Goal: Transaction & Acquisition: Purchase product/service

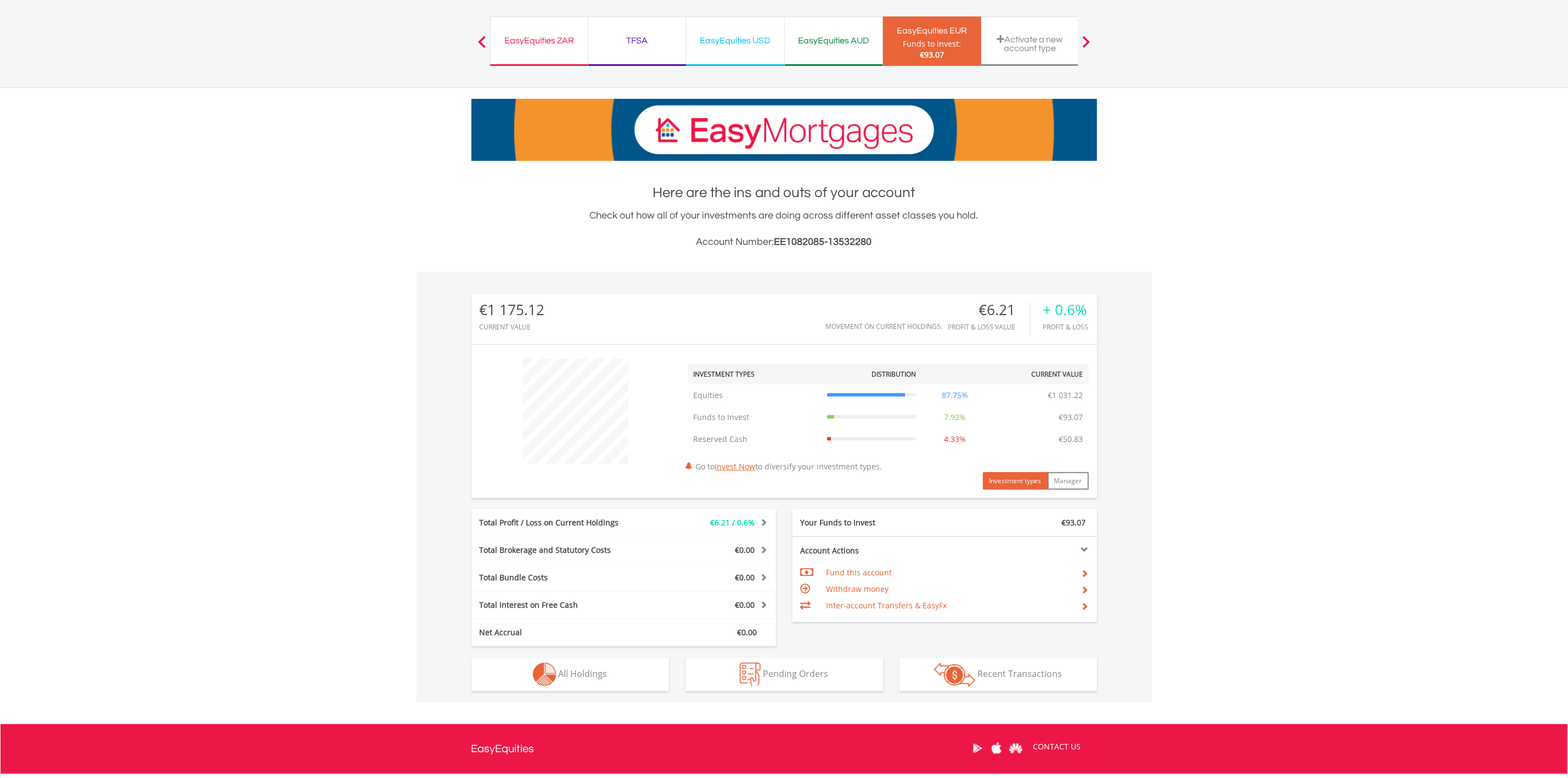
scroll to position [173, 0]
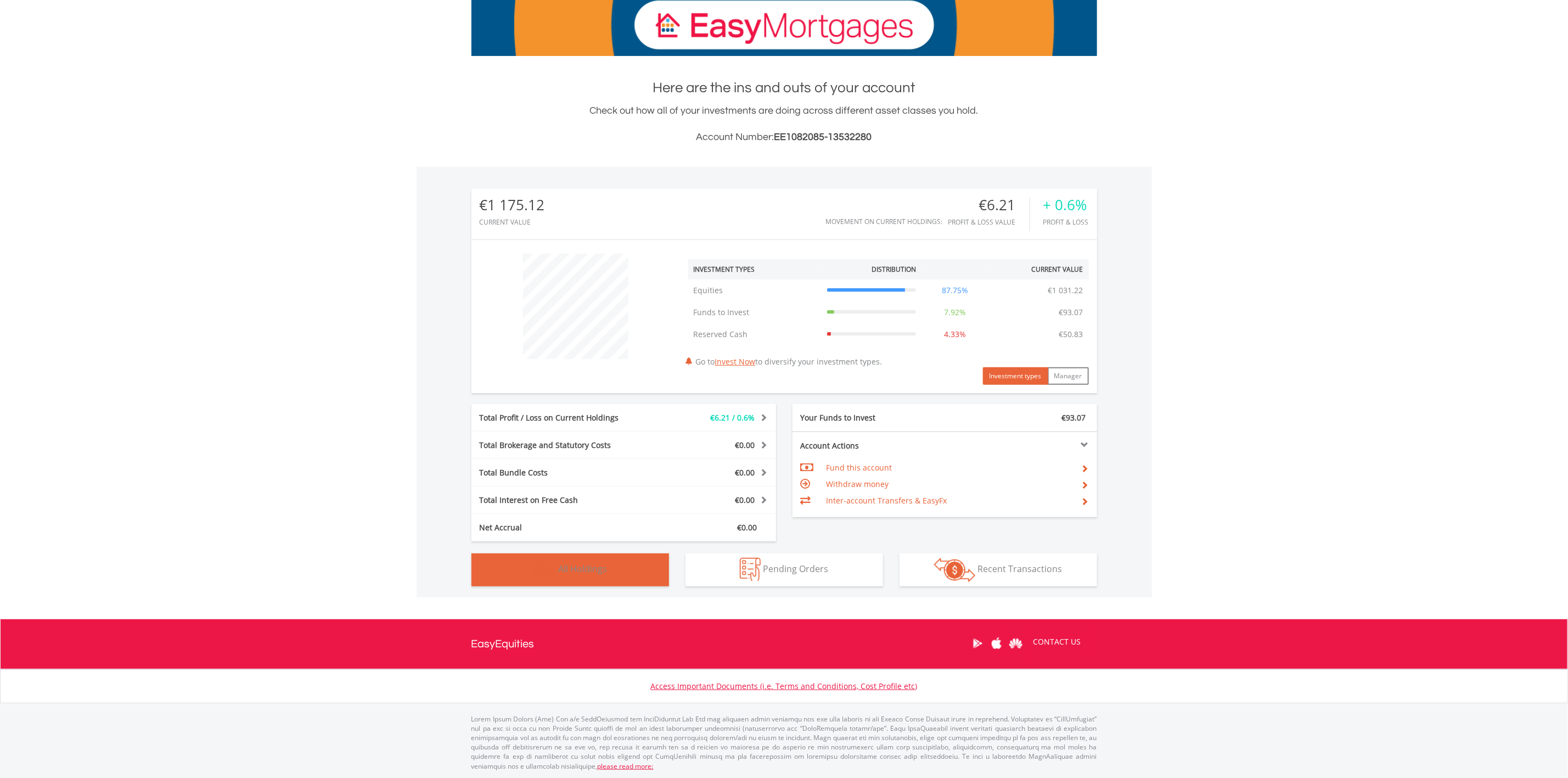
click at [613, 580] on button "Holdings All Holdings" at bounding box center [570, 570] width 197 height 33
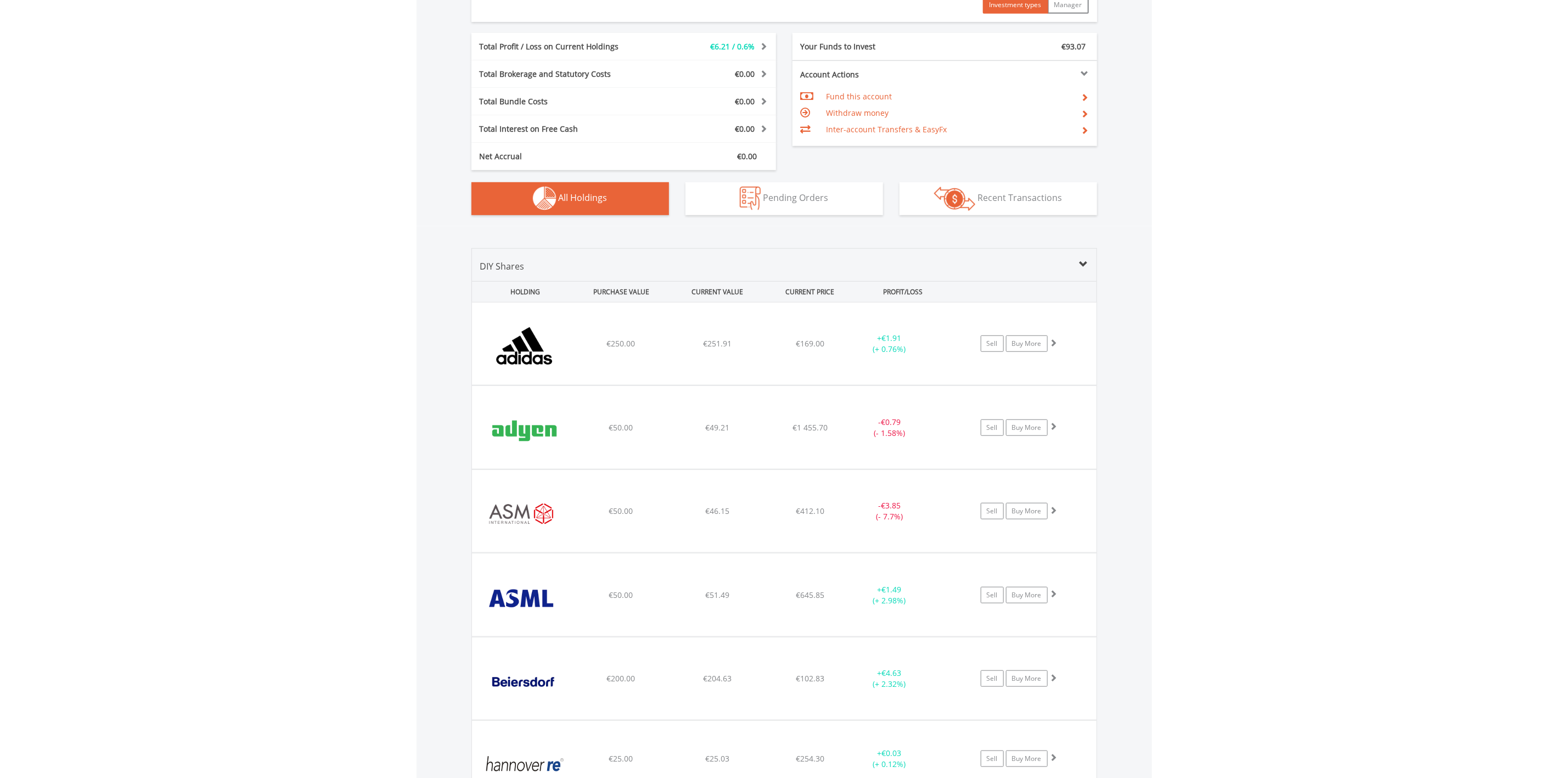
scroll to position [0, 0]
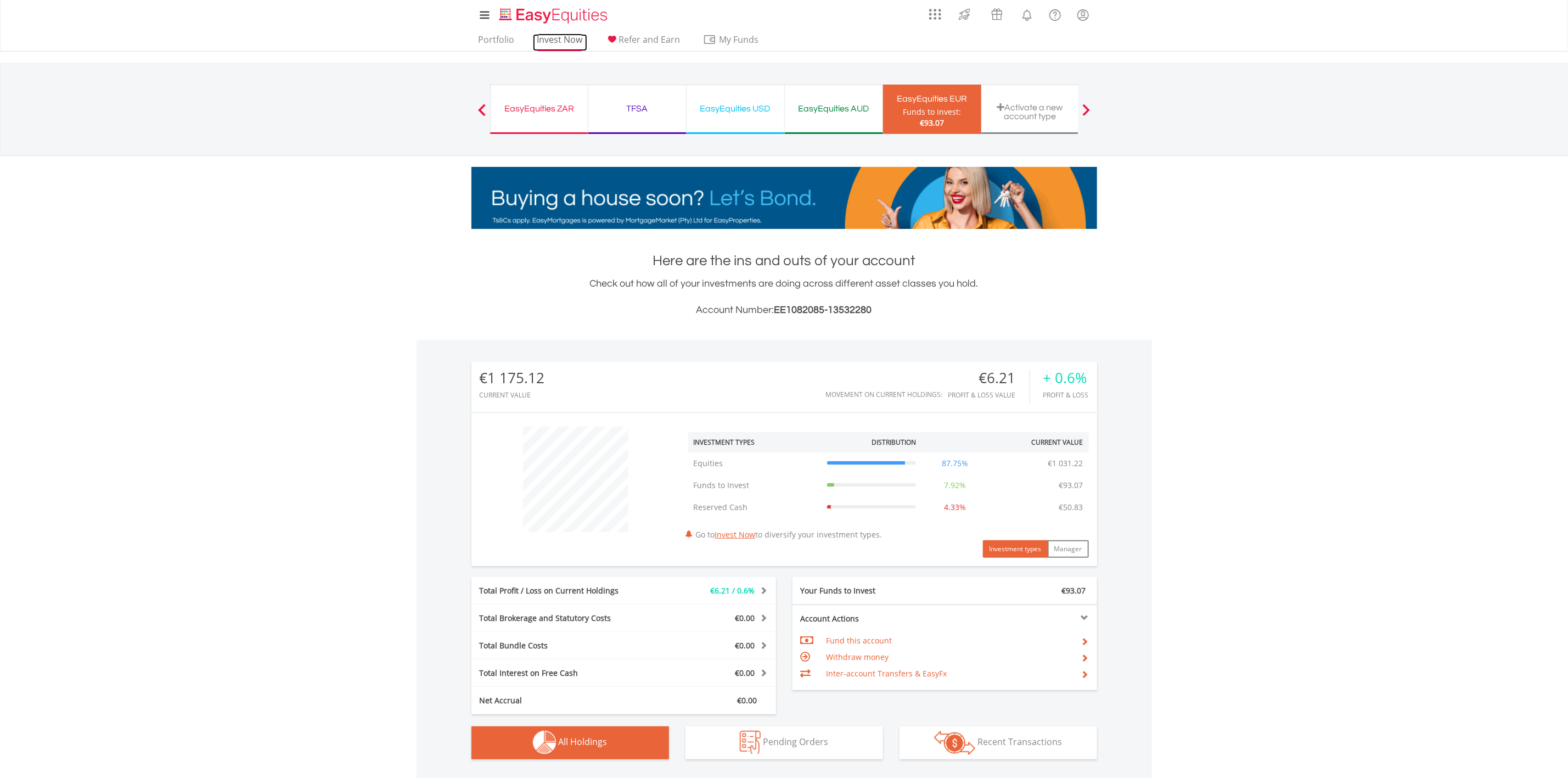
click at [570, 38] on link "Invest Now" at bounding box center [560, 43] width 55 height 17
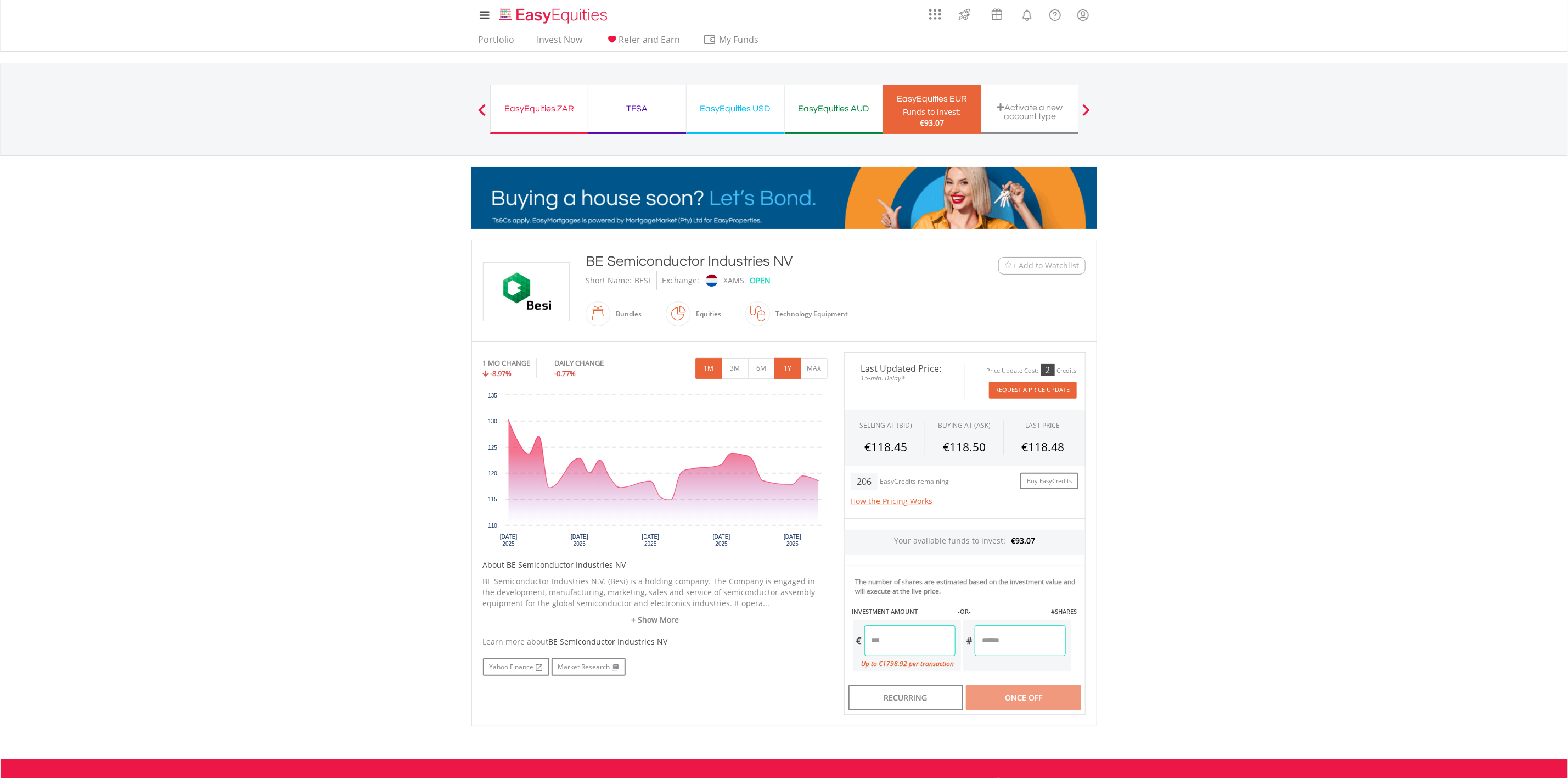
click at [789, 366] on button "1Y" at bounding box center [788, 369] width 27 height 21
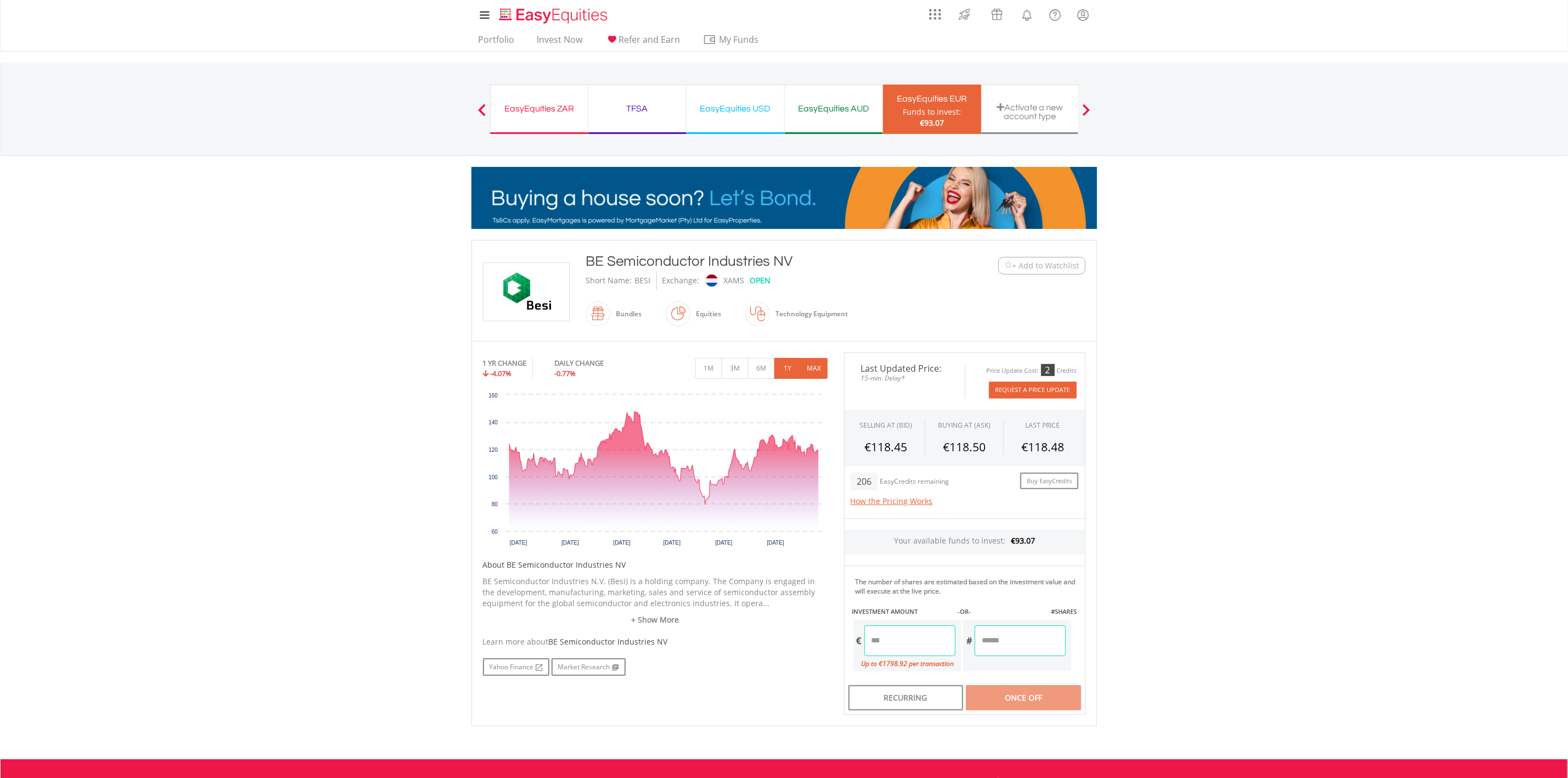
click at [824, 364] on button "MAX" at bounding box center [814, 369] width 27 height 21
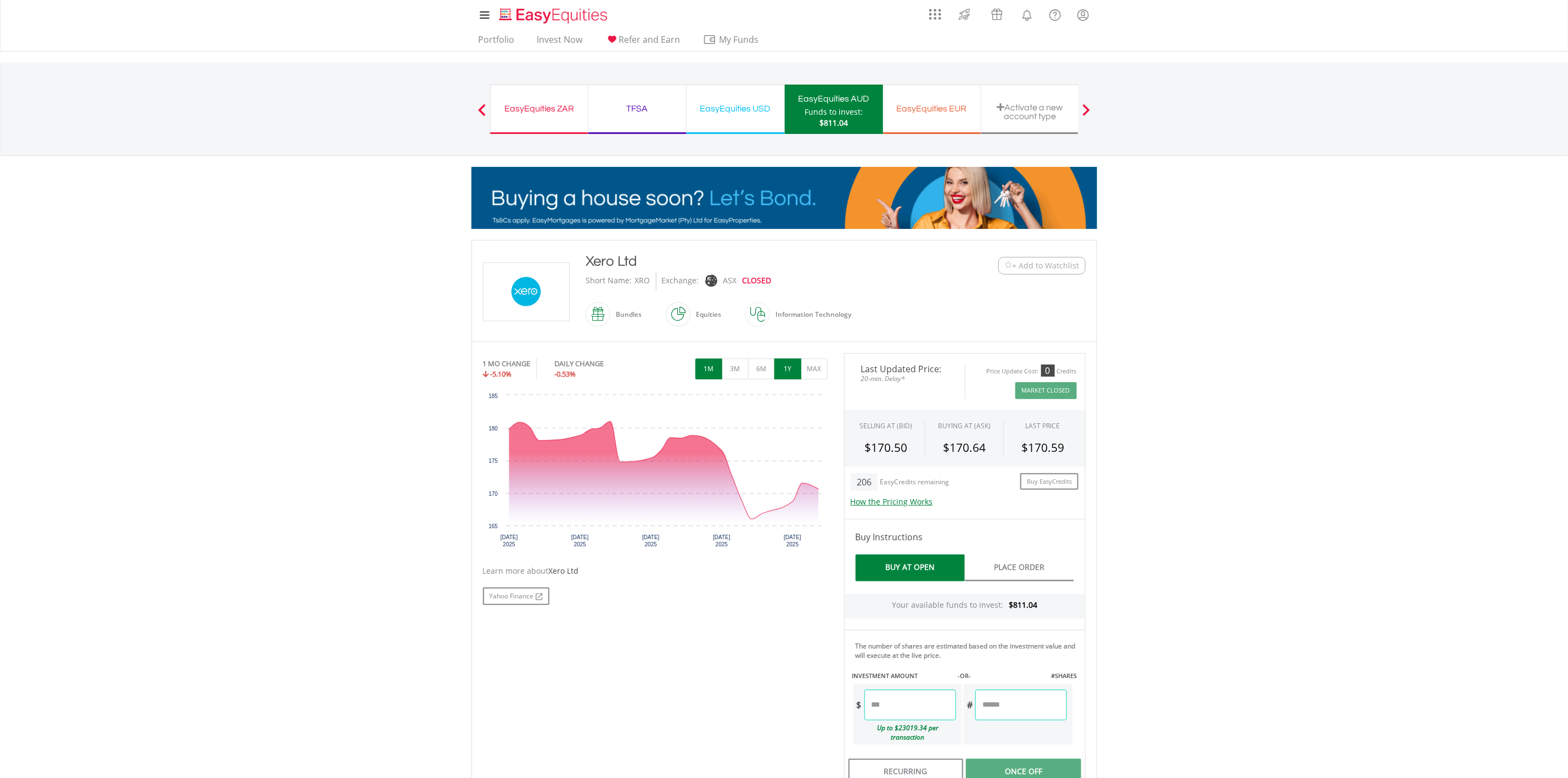
click at [784, 366] on button "1Y" at bounding box center [788, 369] width 27 height 21
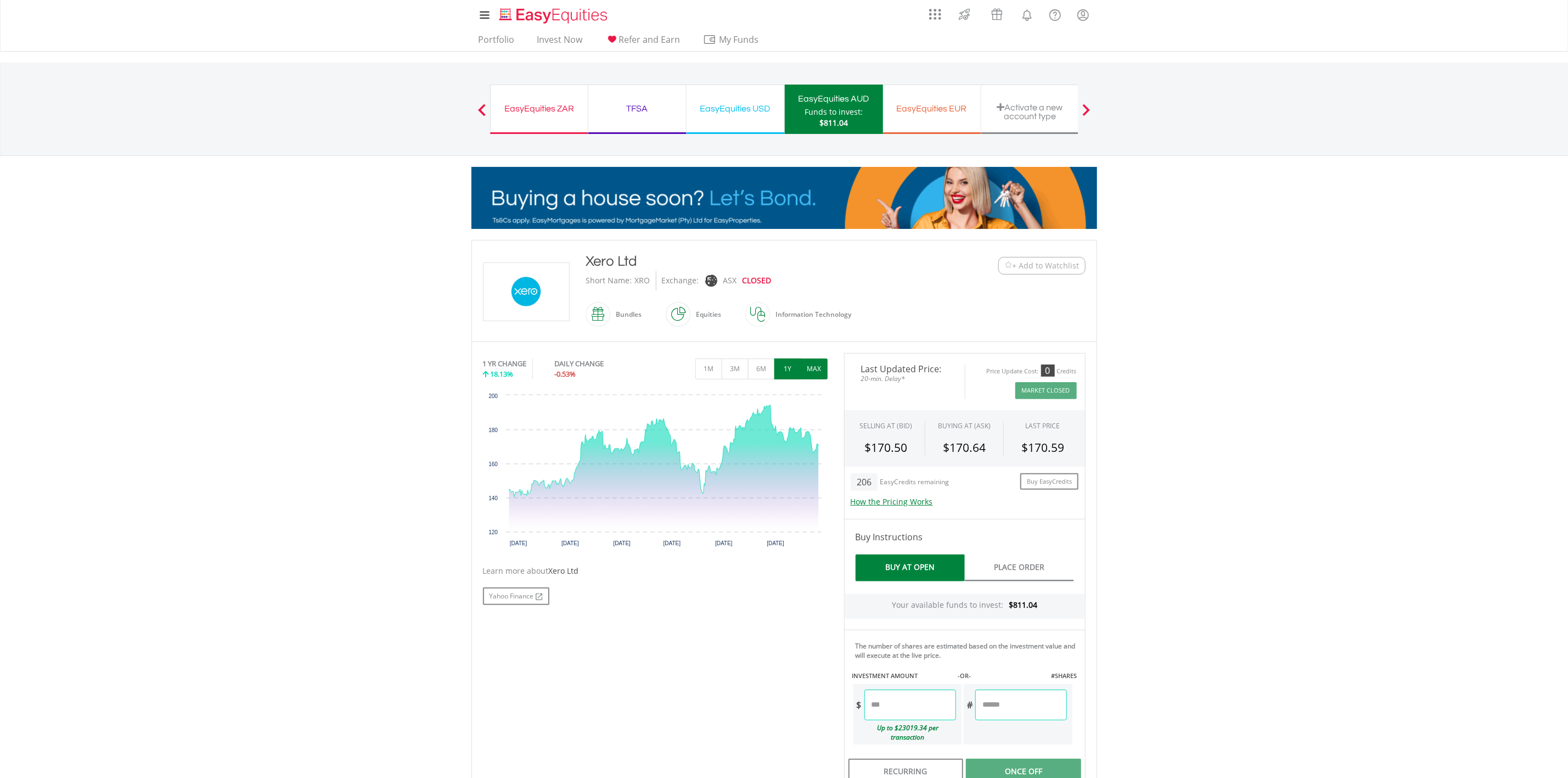
click at [810, 366] on button "MAX" at bounding box center [814, 369] width 27 height 21
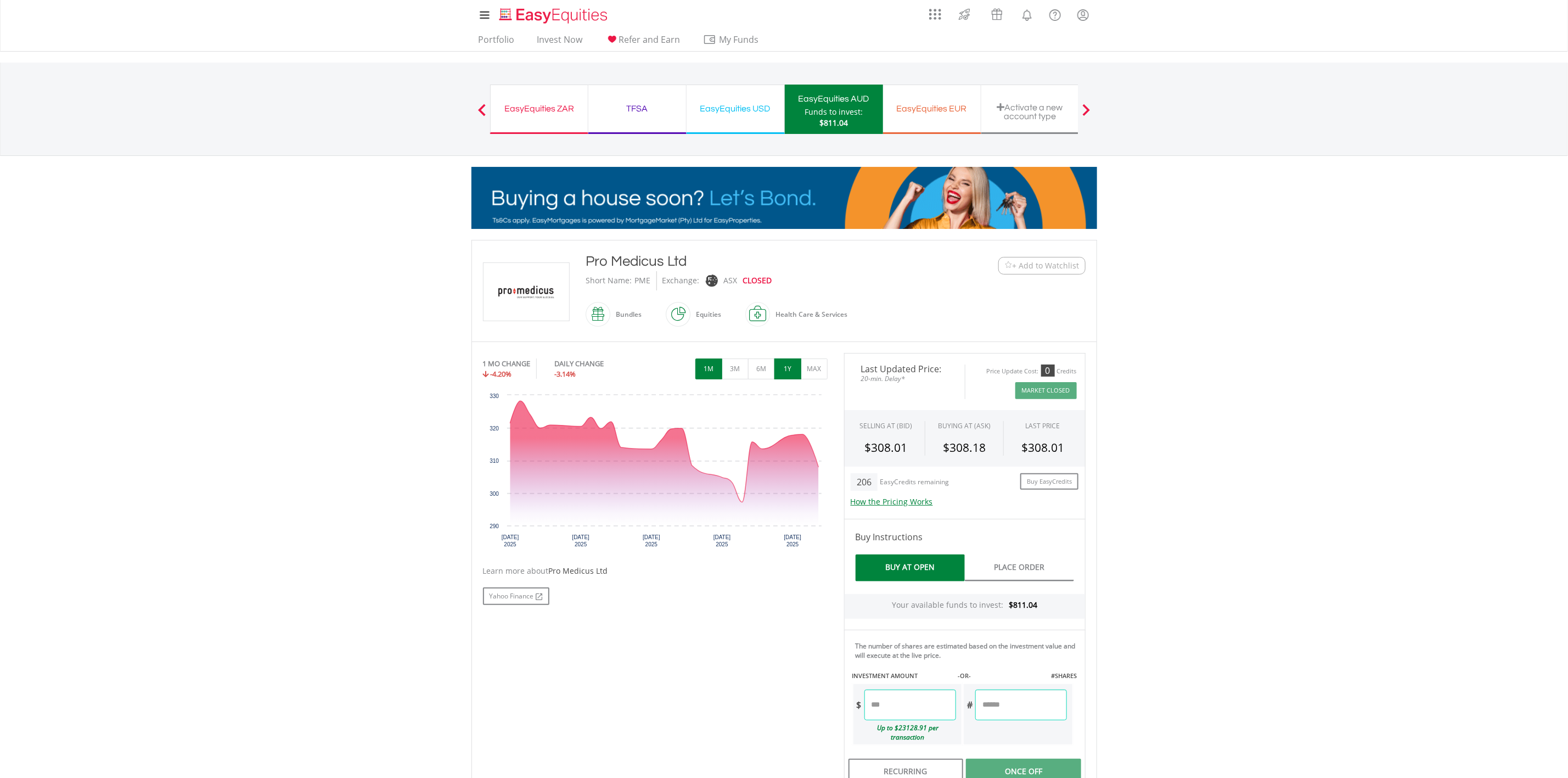
click at [780, 365] on button "1Y" at bounding box center [788, 369] width 27 height 21
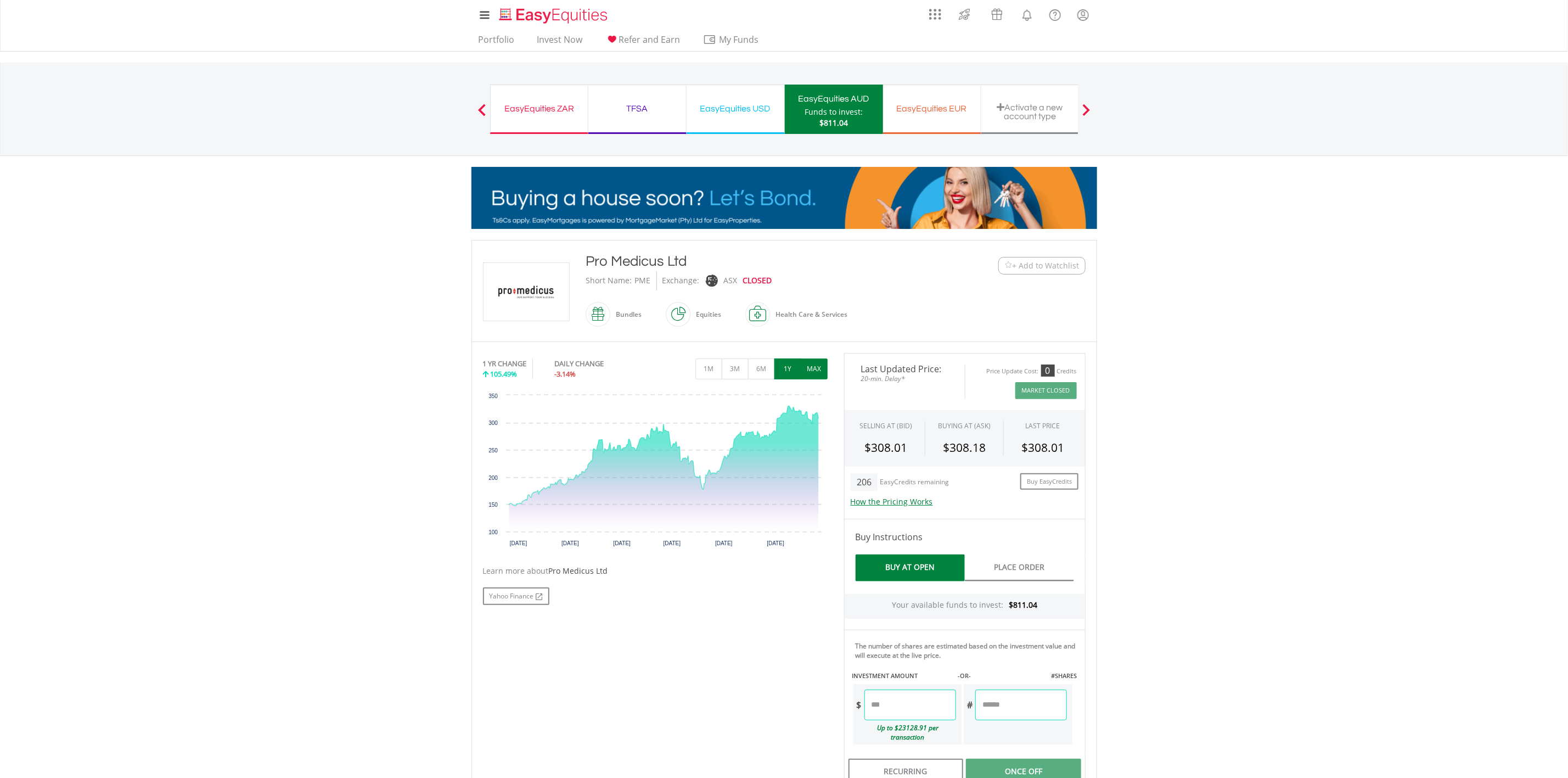
click at [814, 369] on button "MAX" at bounding box center [814, 369] width 27 height 21
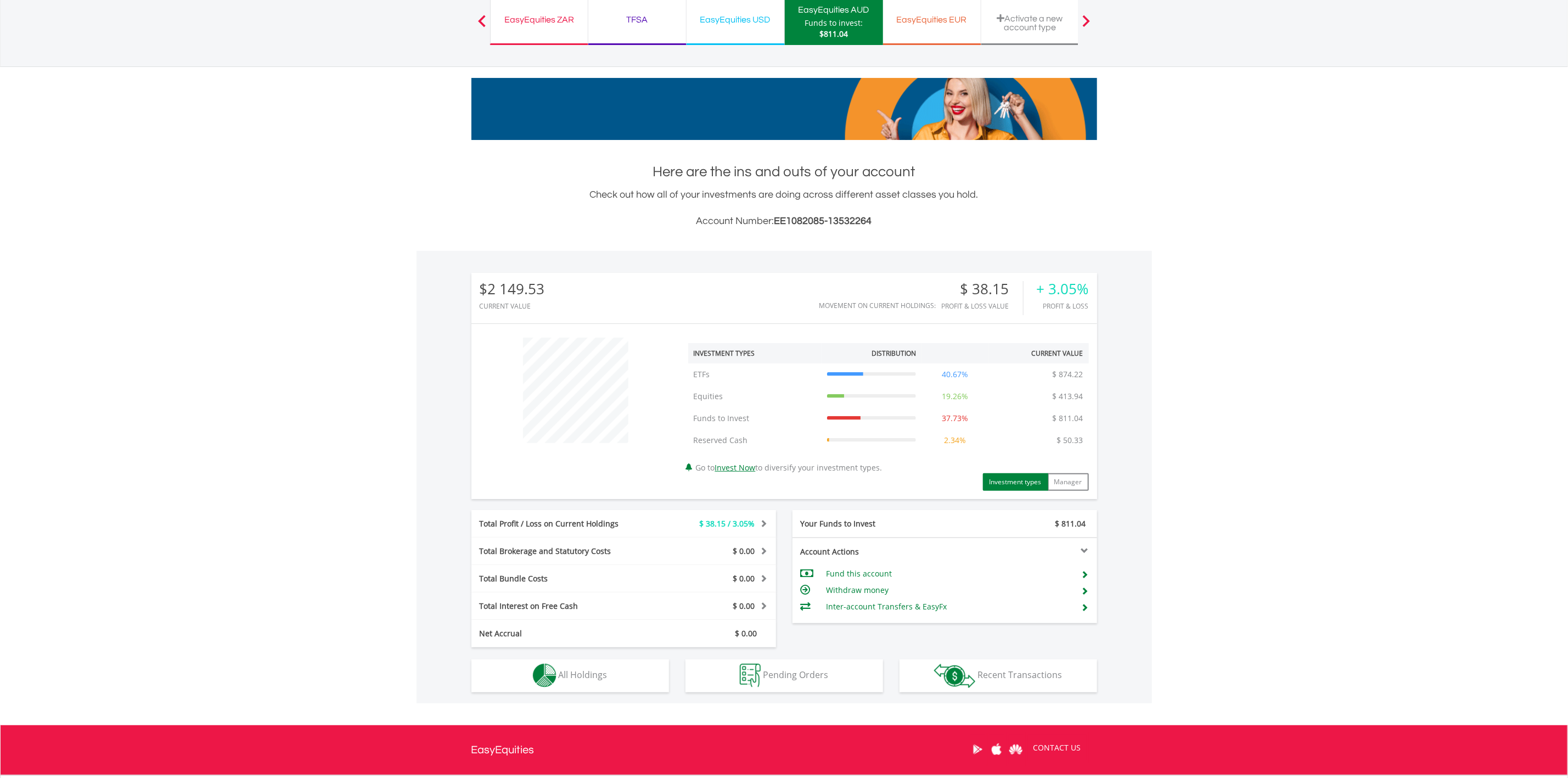
scroll to position [194, 0]
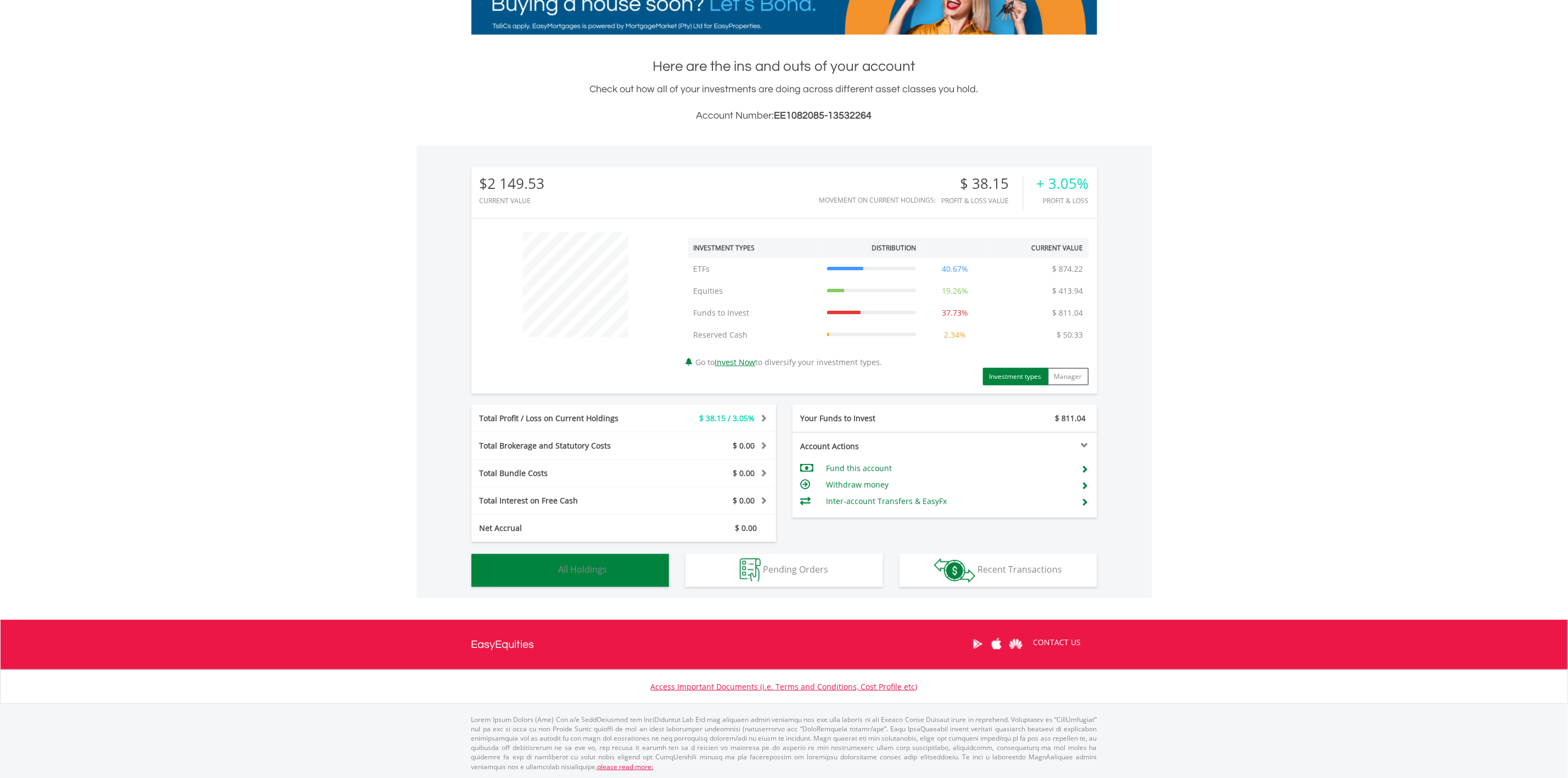
click at [567, 565] on span "All Holdings" at bounding box center [583, 569] width 49 height 12
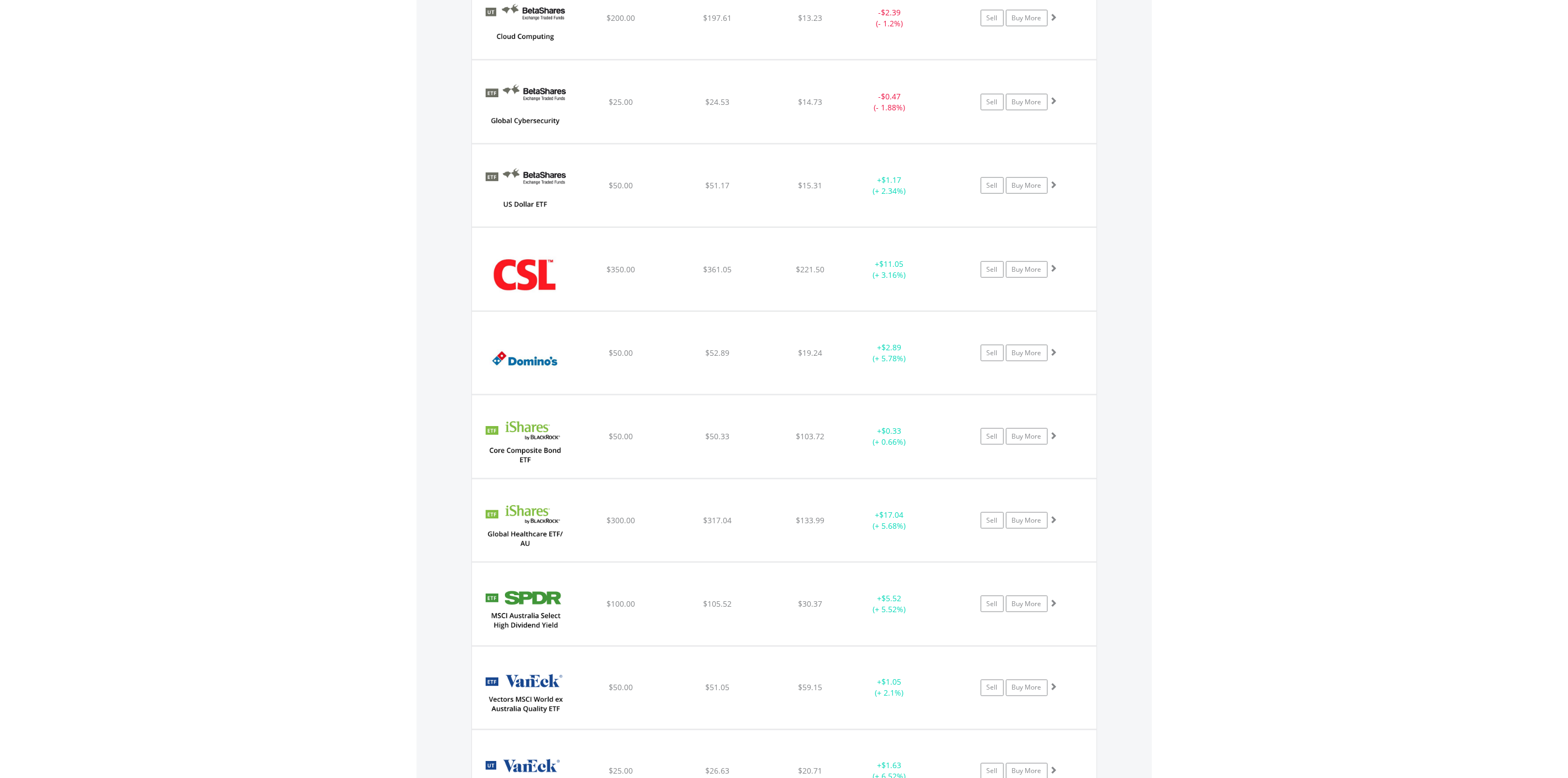
scroll to position [890, 0]
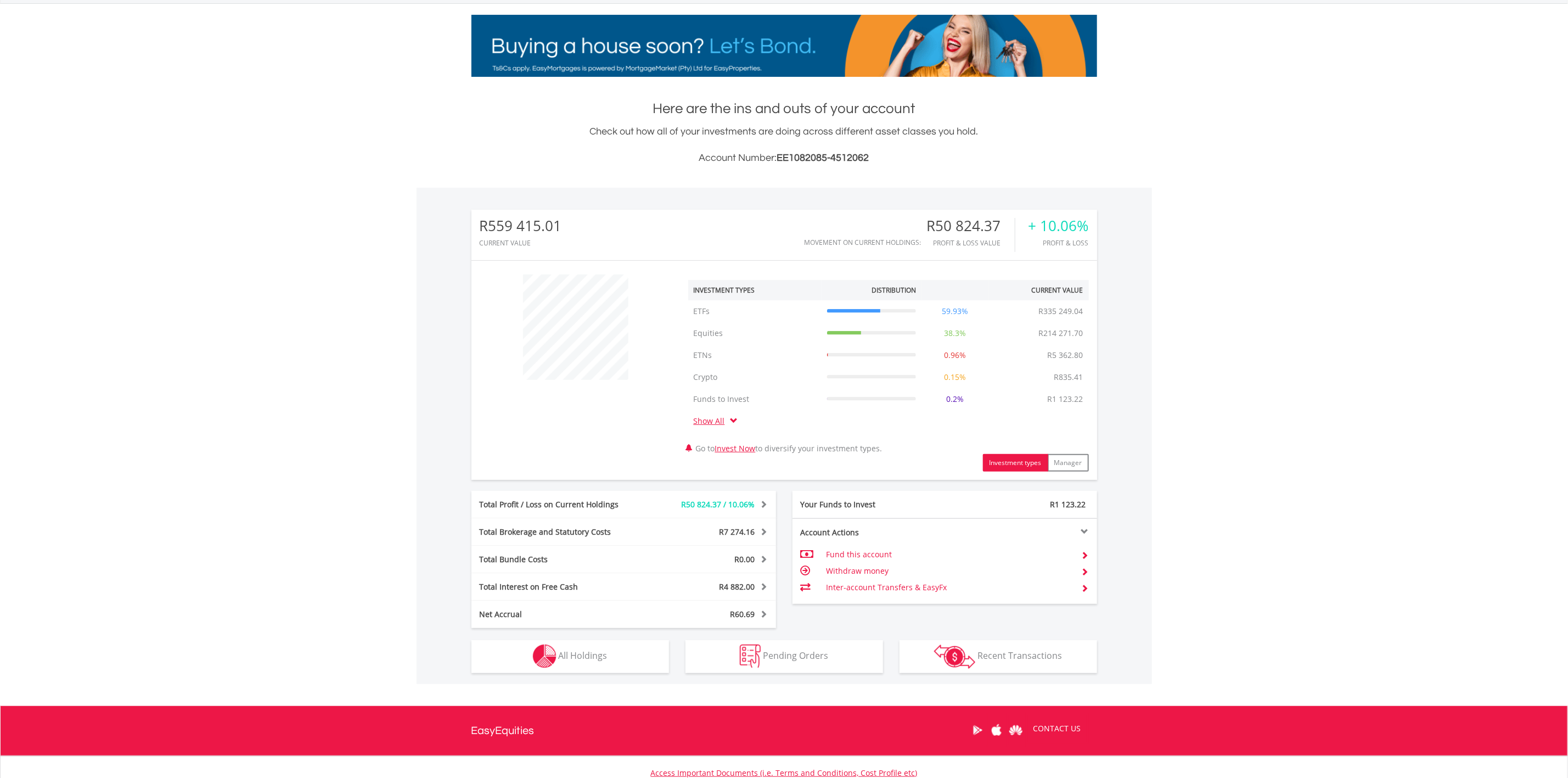
scroll to position [239, 0]
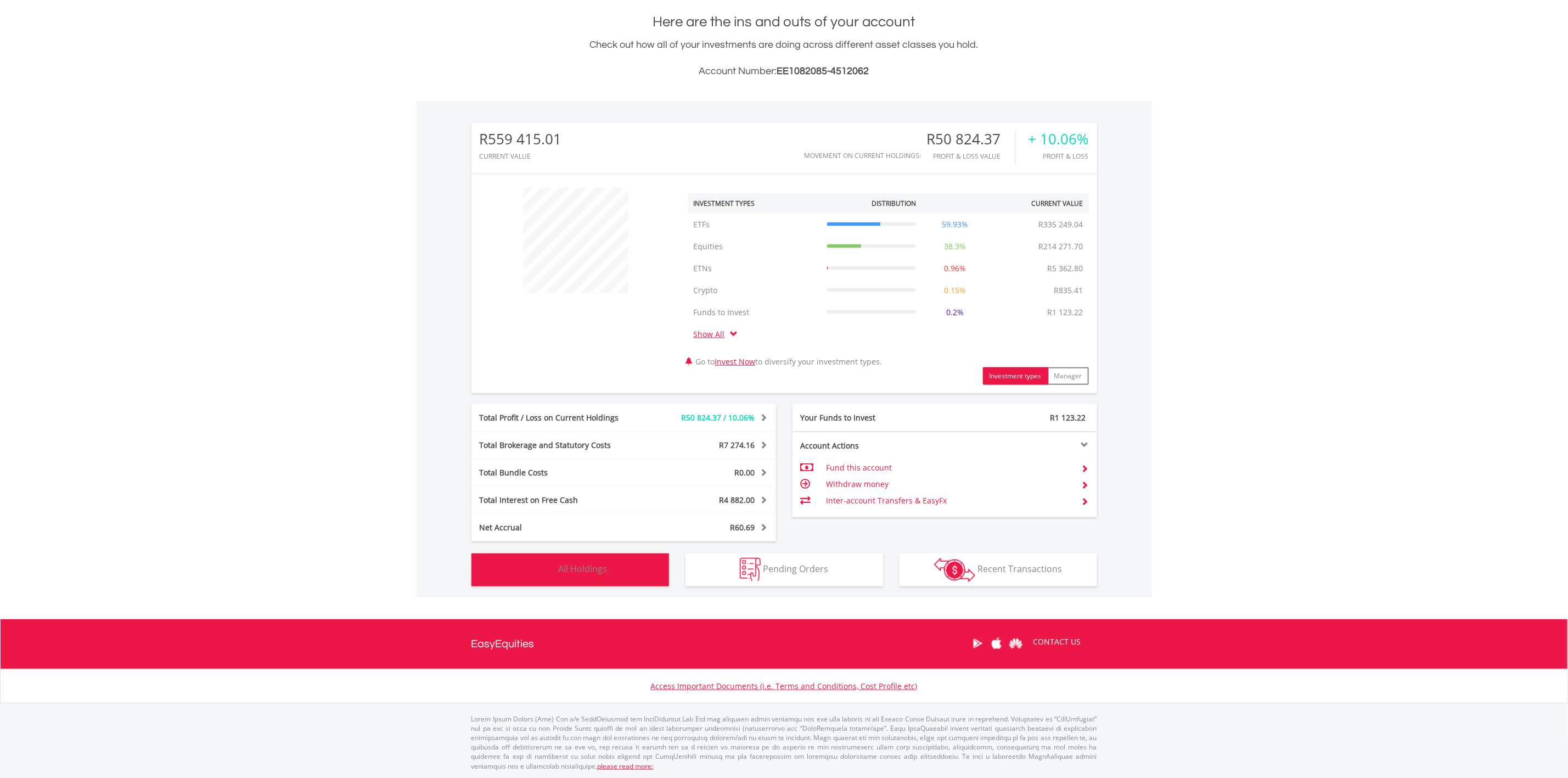
click at [596, 565] on span "All Holdings" at bounding box center [583, 569] width 49 height 12
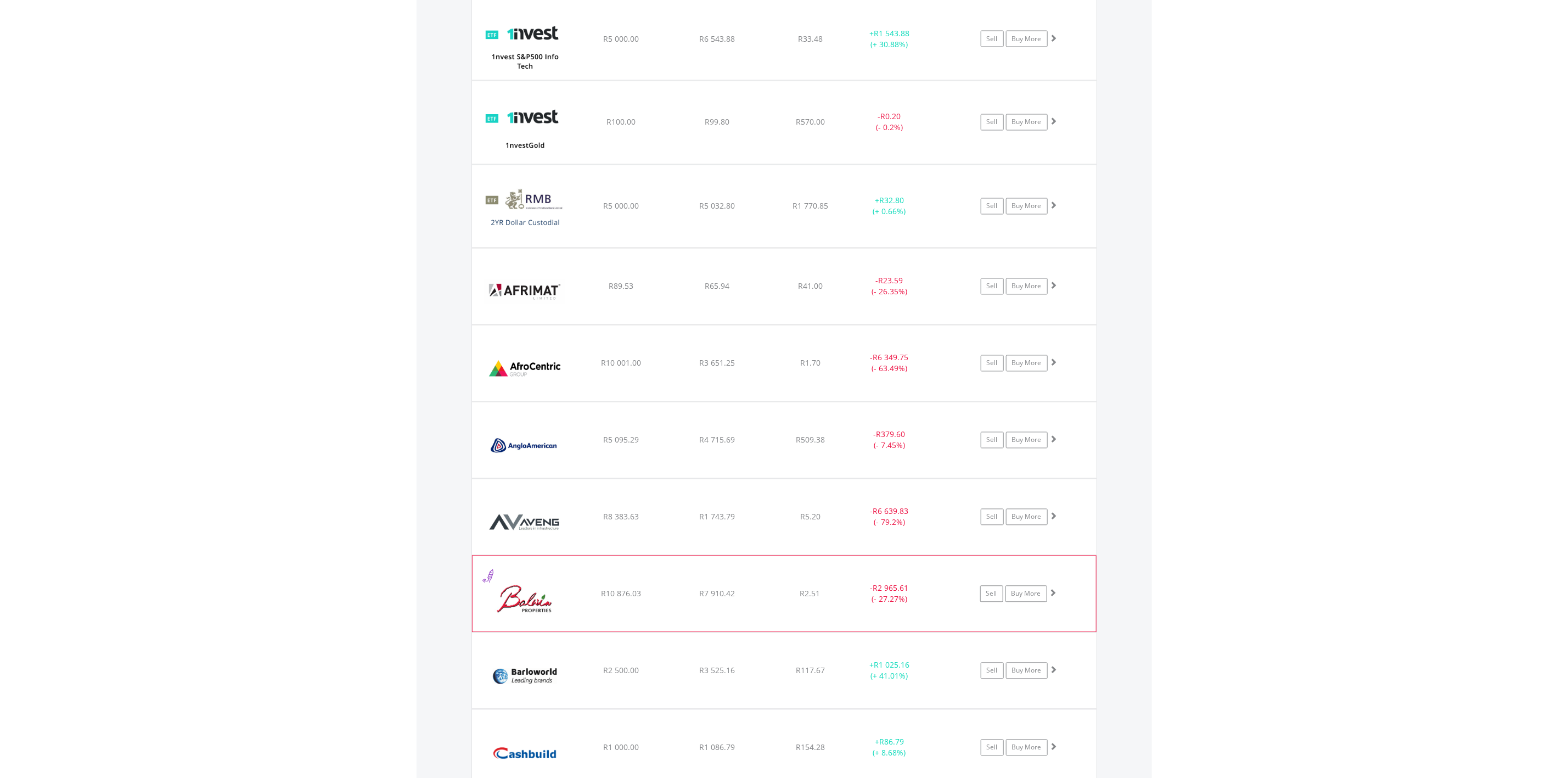
scroll to position [1516, 0]
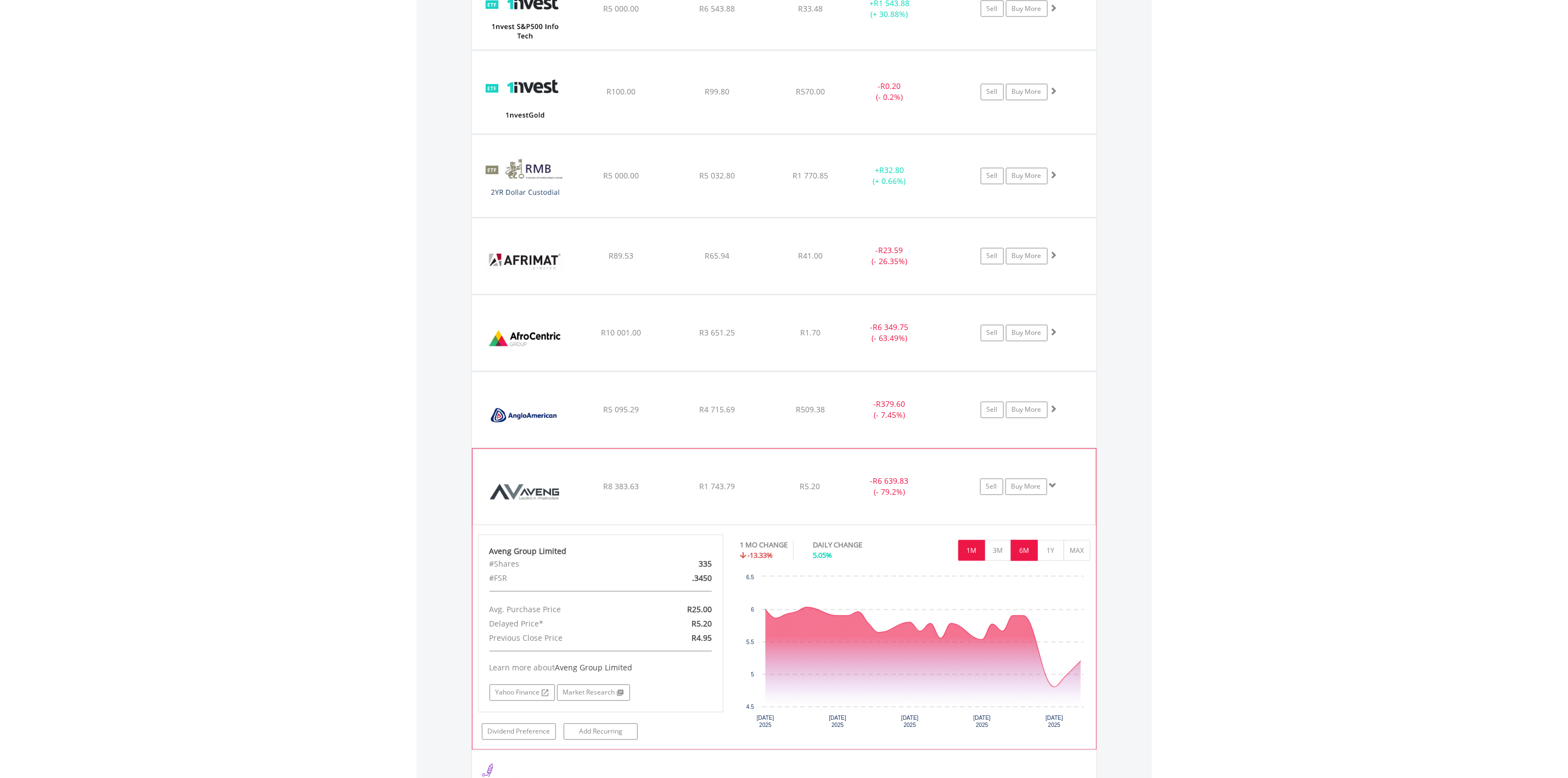
click at [1024, 556] on button "6M" at bounding box center [1024, 551] width 27 height 21
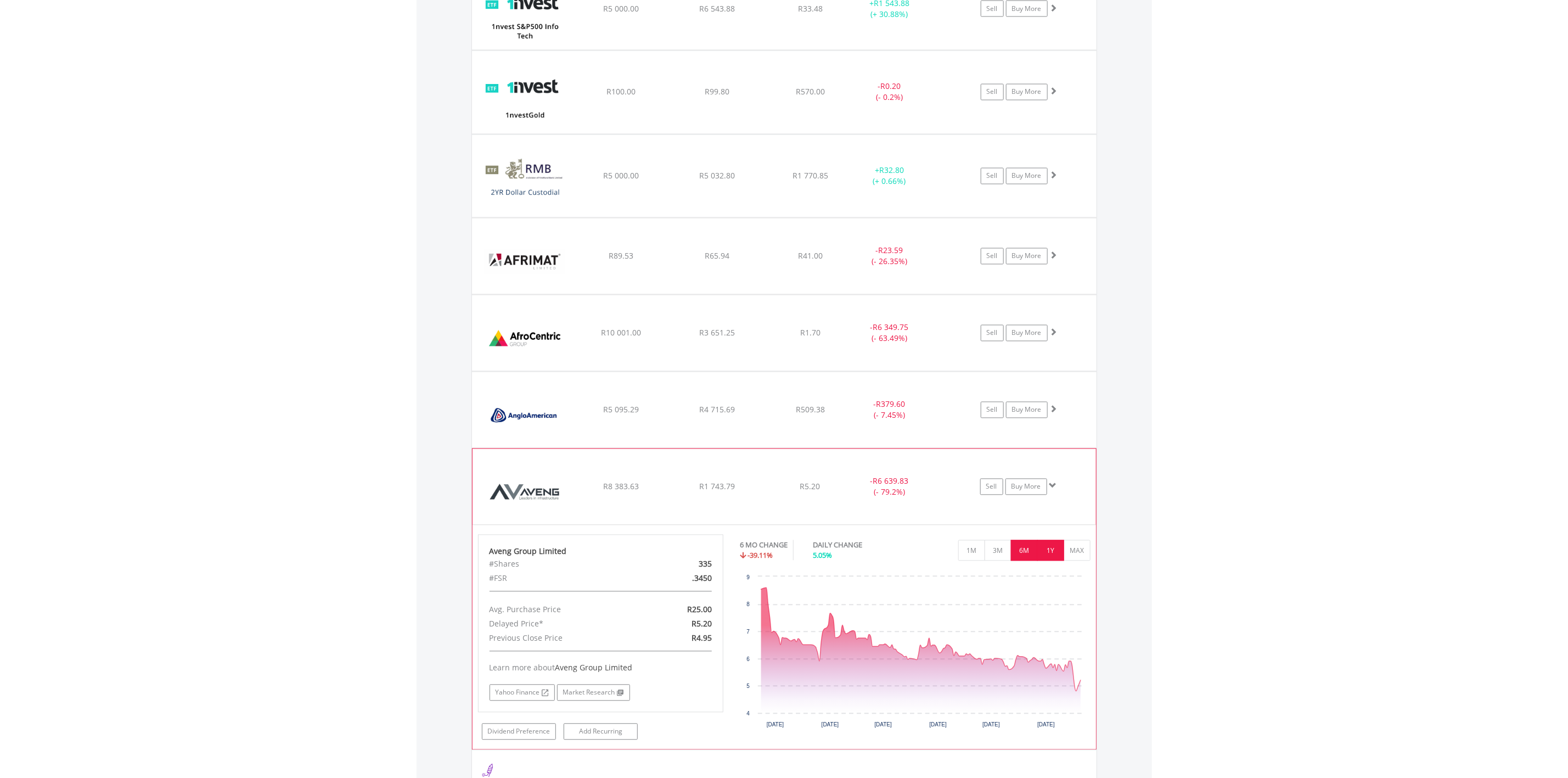
click at [1057, 555] on button "1Y" at bounding box center [1050, 551] width 27 height 21
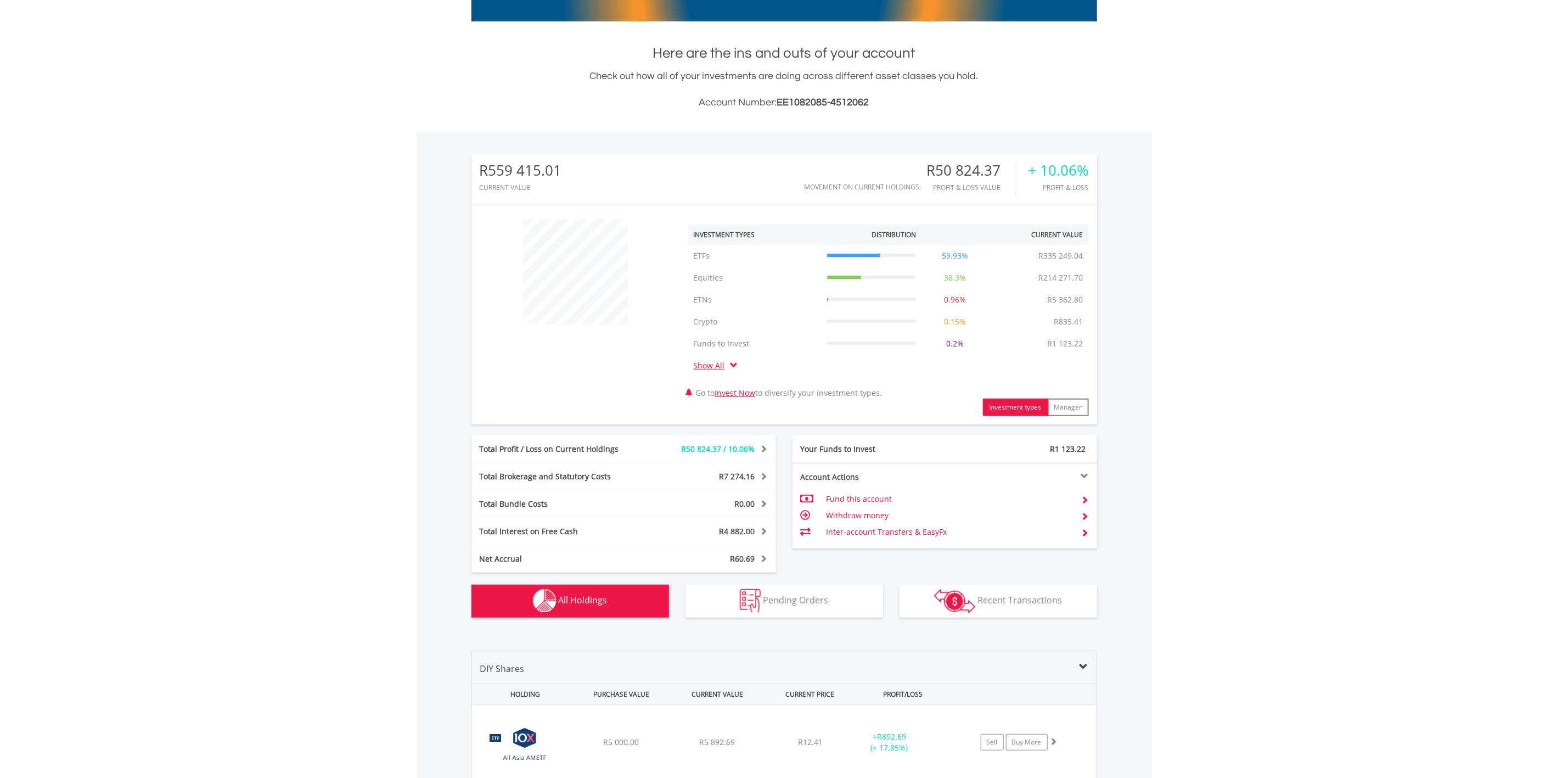
scroll to position [0, 0]
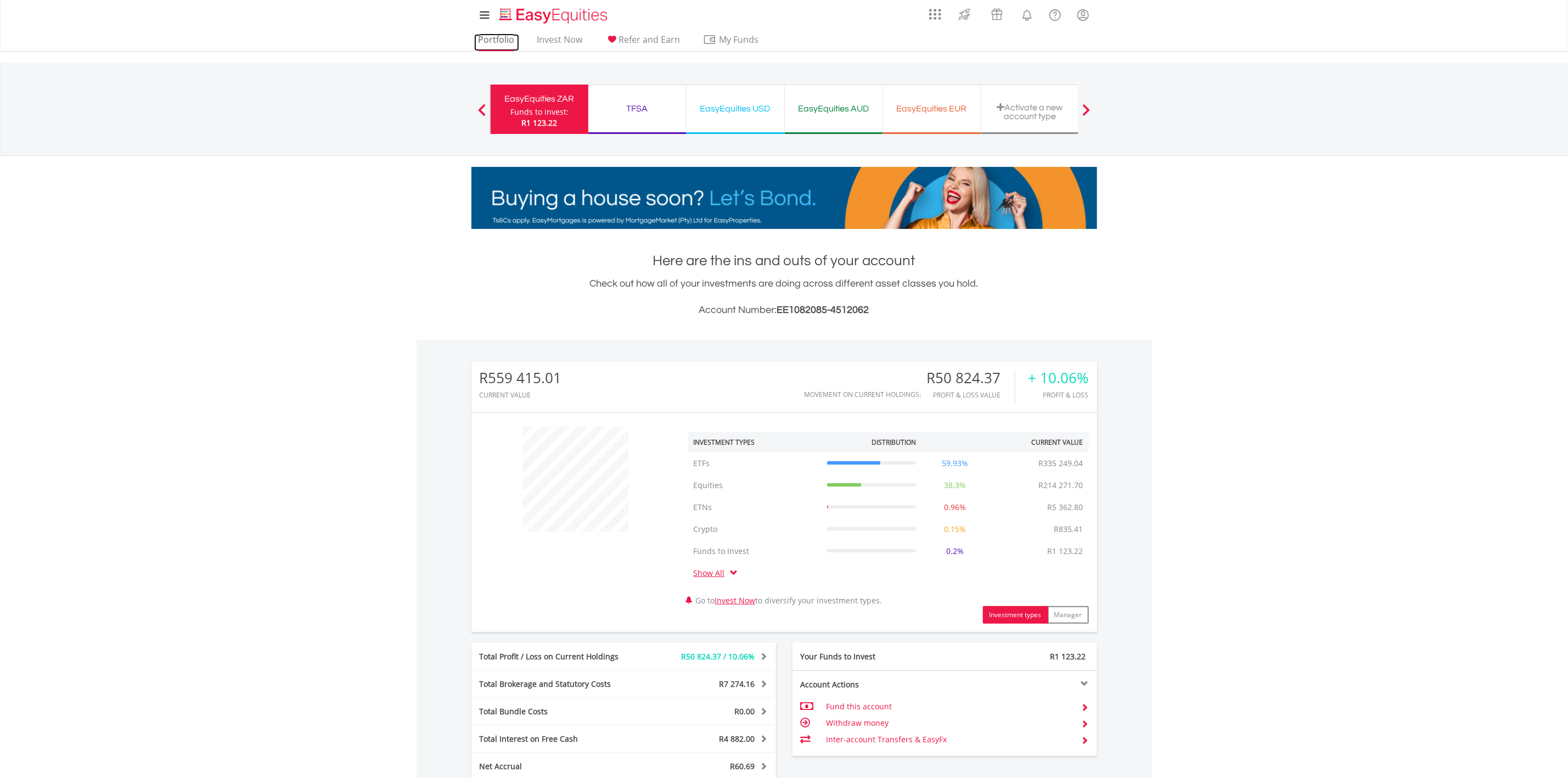
click at [505, 39] on link "Portfolio" at bounding box center [497, 43] width 45 height 17
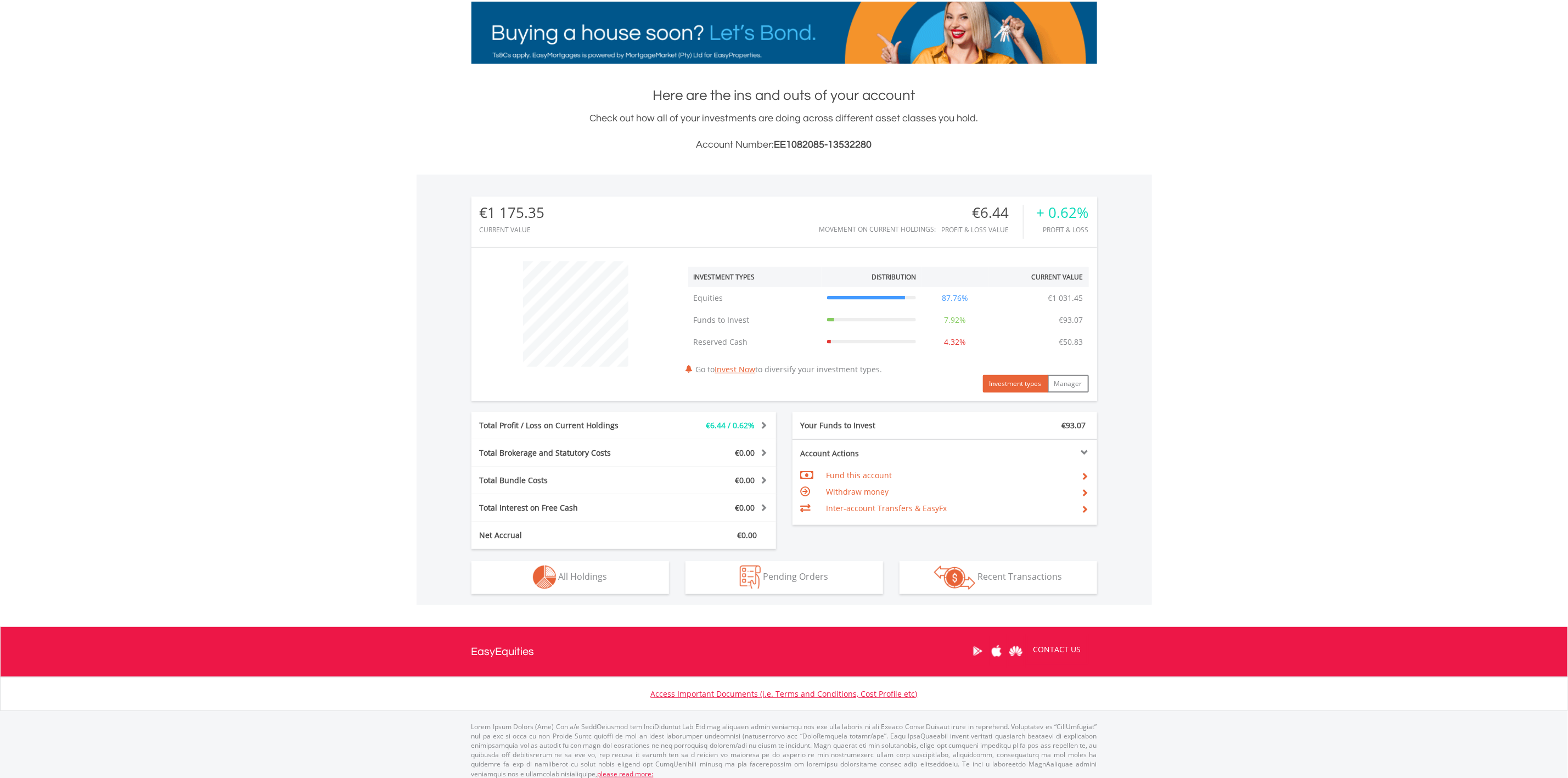
scroll to position [173, 0]
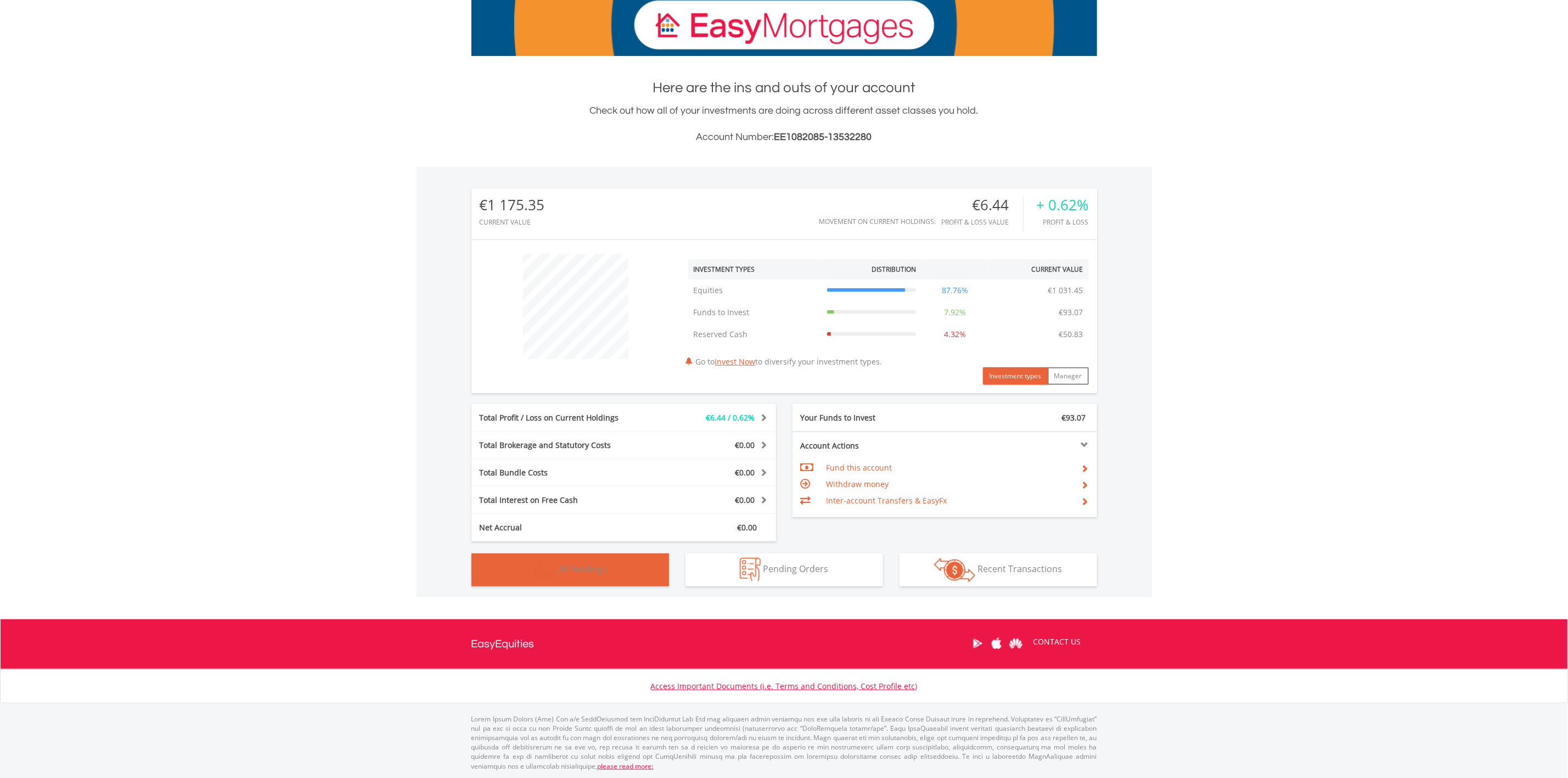
click at [536, 567] on img "button" at bounding box center [545, 569] width 24 height 24
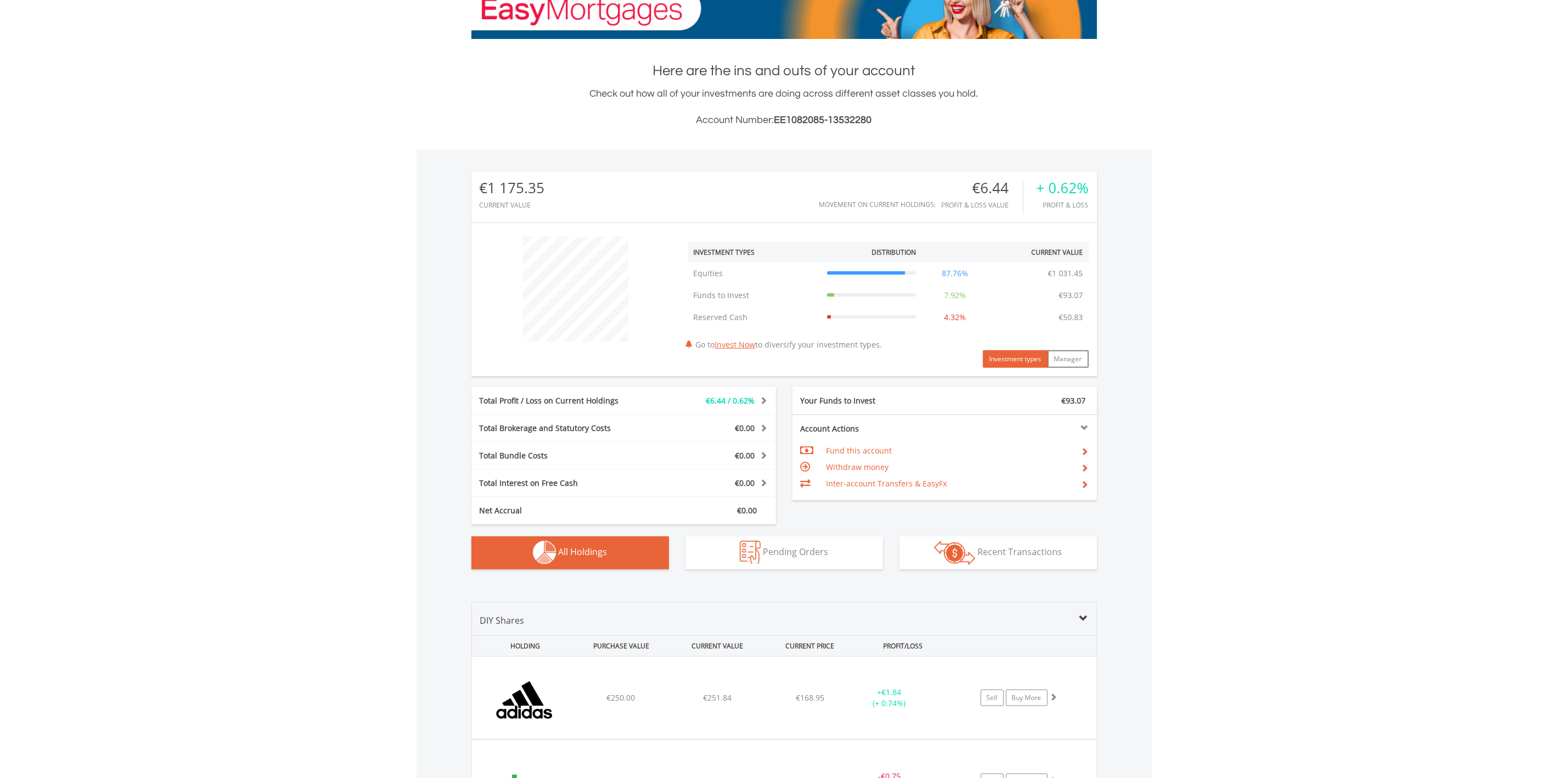
scroll to position [0, 0]
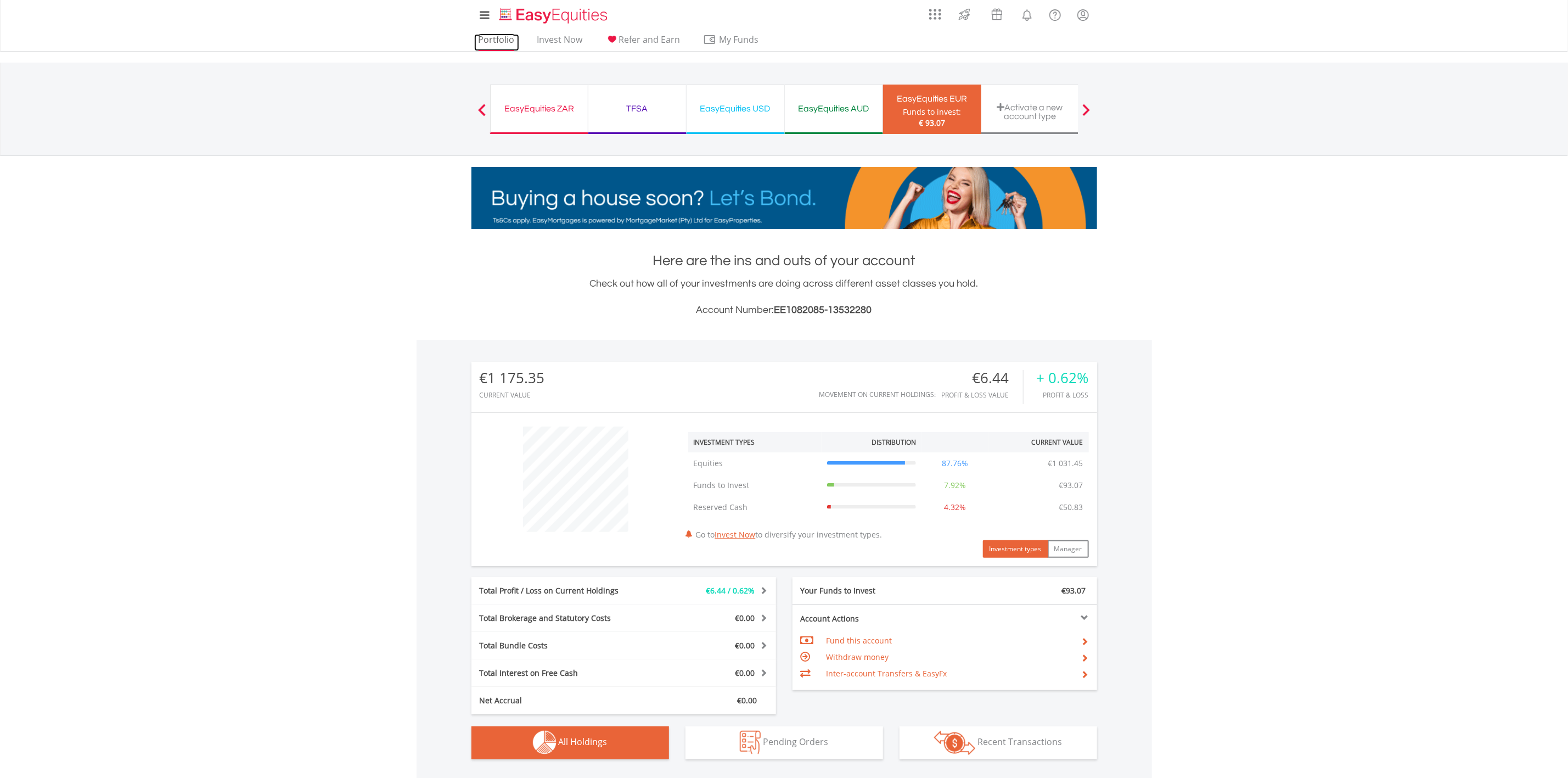
click at [507, 45] on link "Portfolio" at bounding box center [497, 43] width 45 height 17
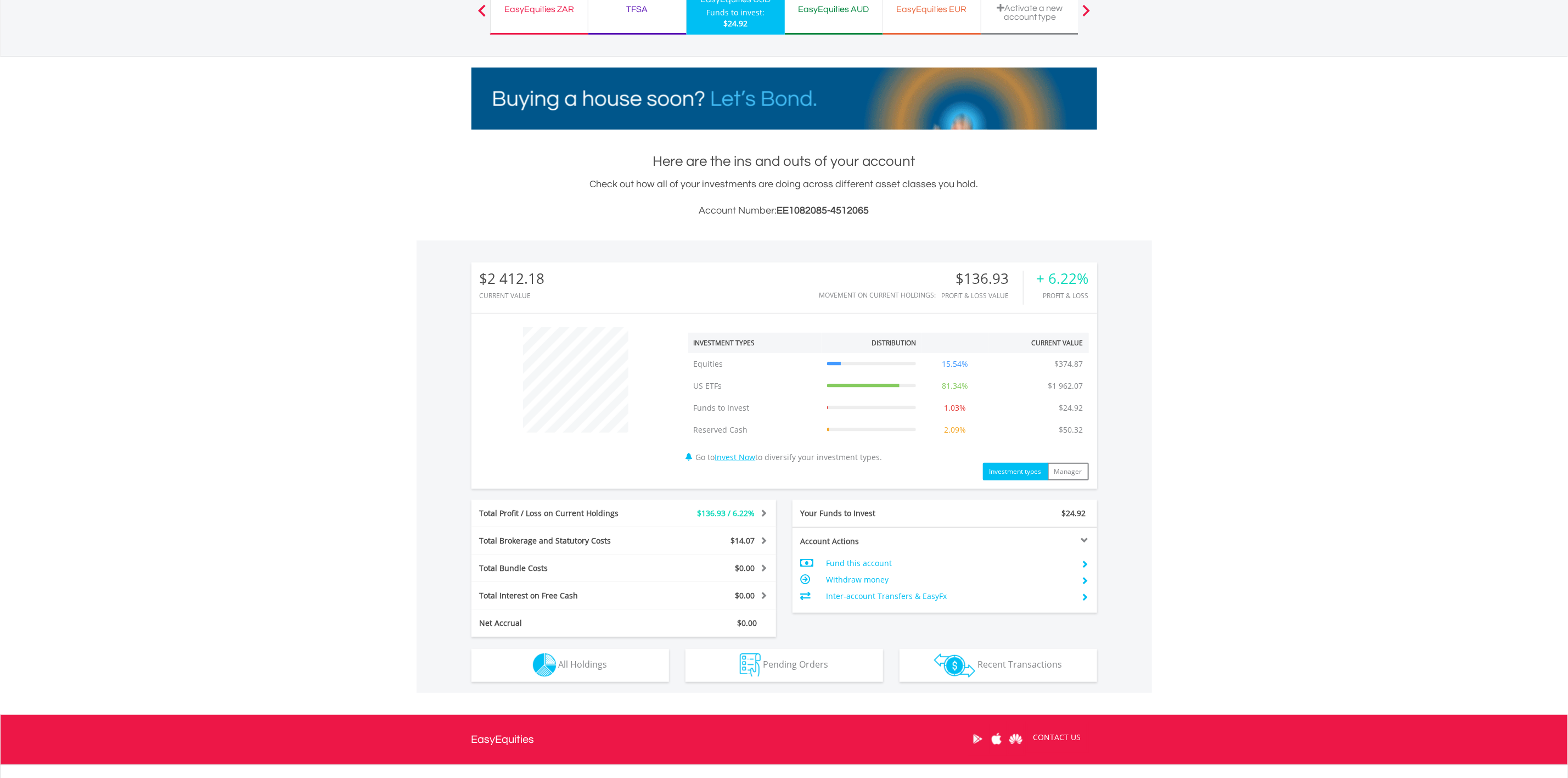
scroll to position [194, 0]
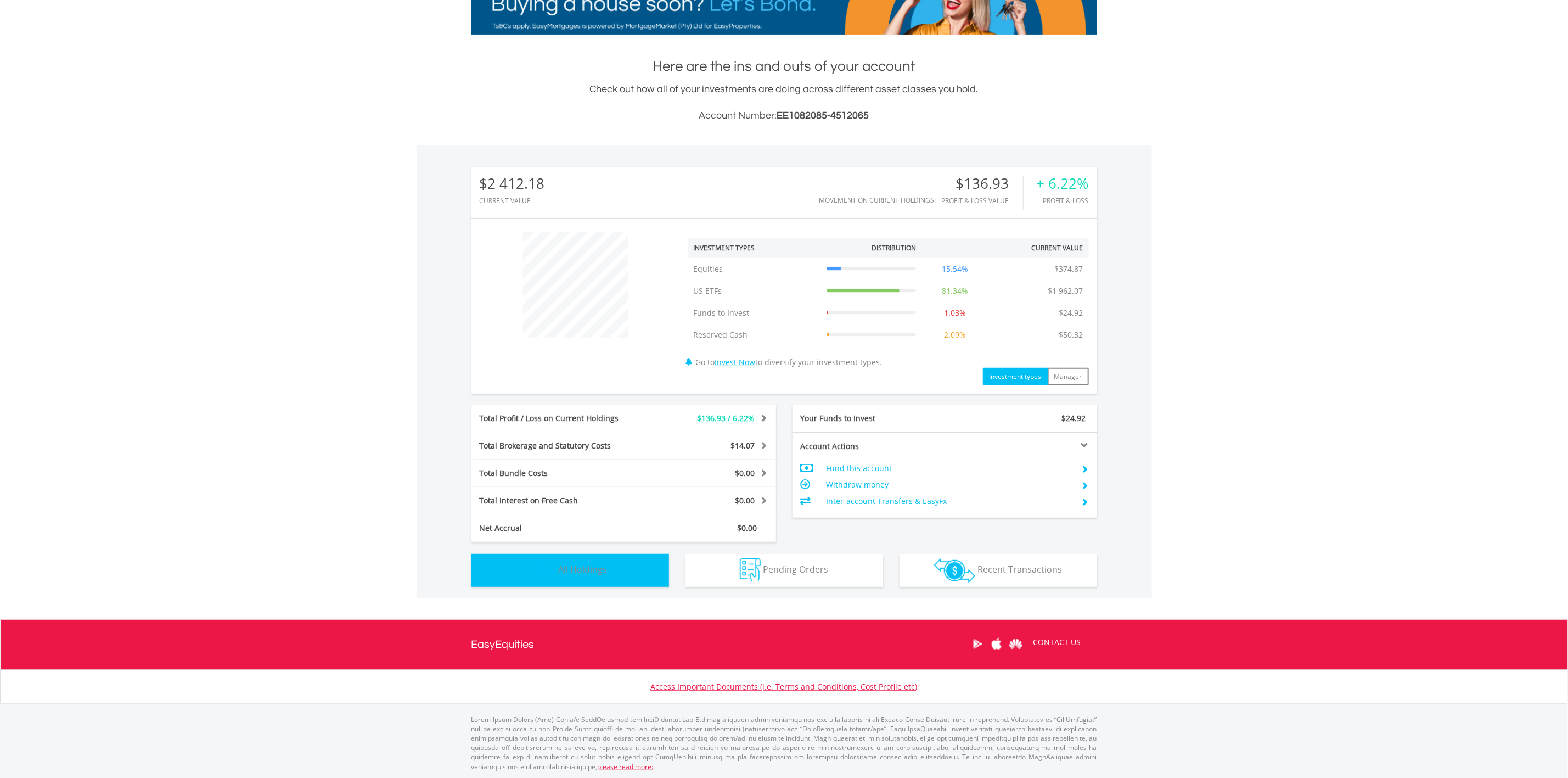
click at [615, 567] on button "Holdings All Holdings" at bounding box center [570, 571] width 197 height 33
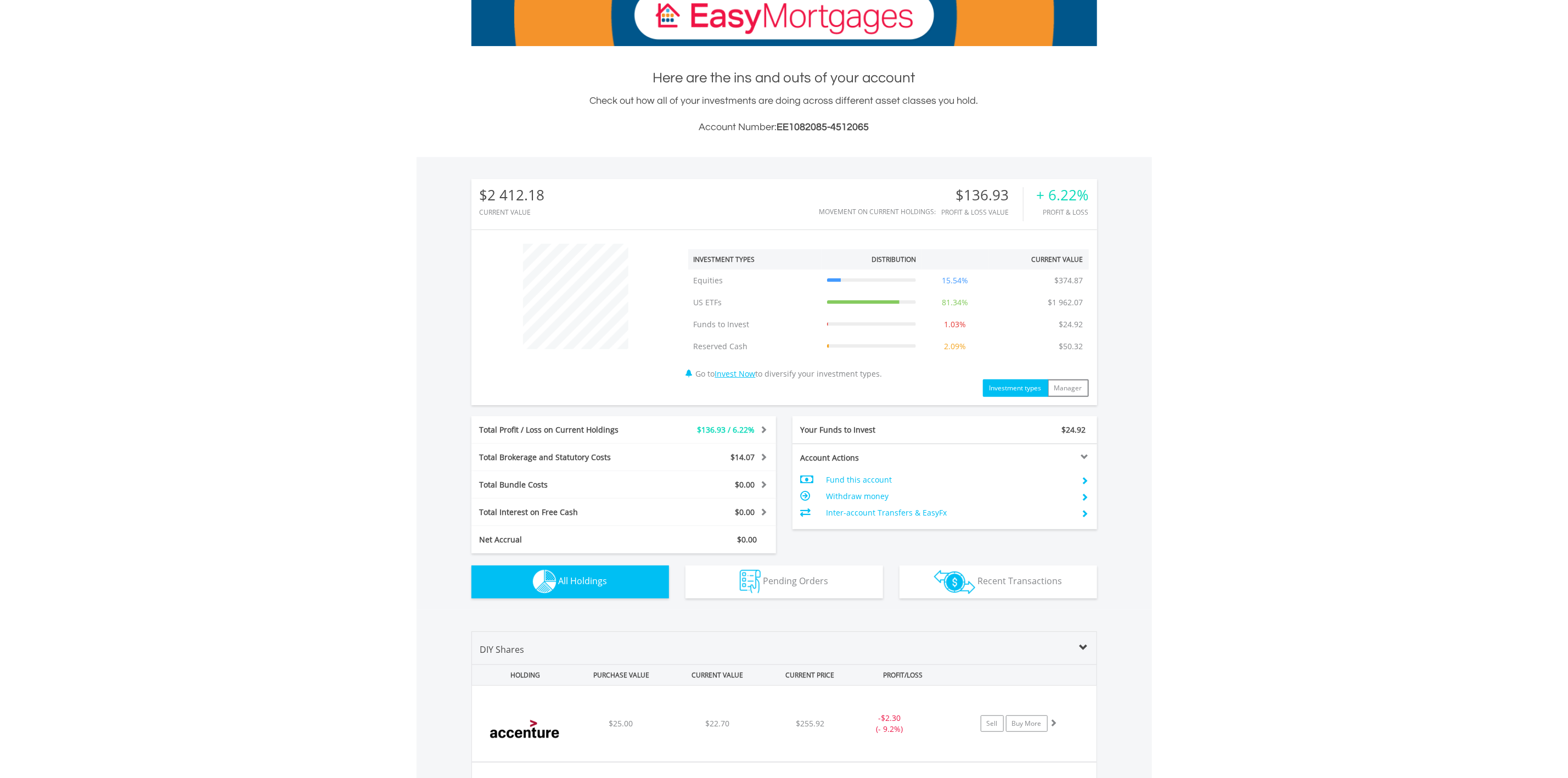
scroll to position [0, 0]
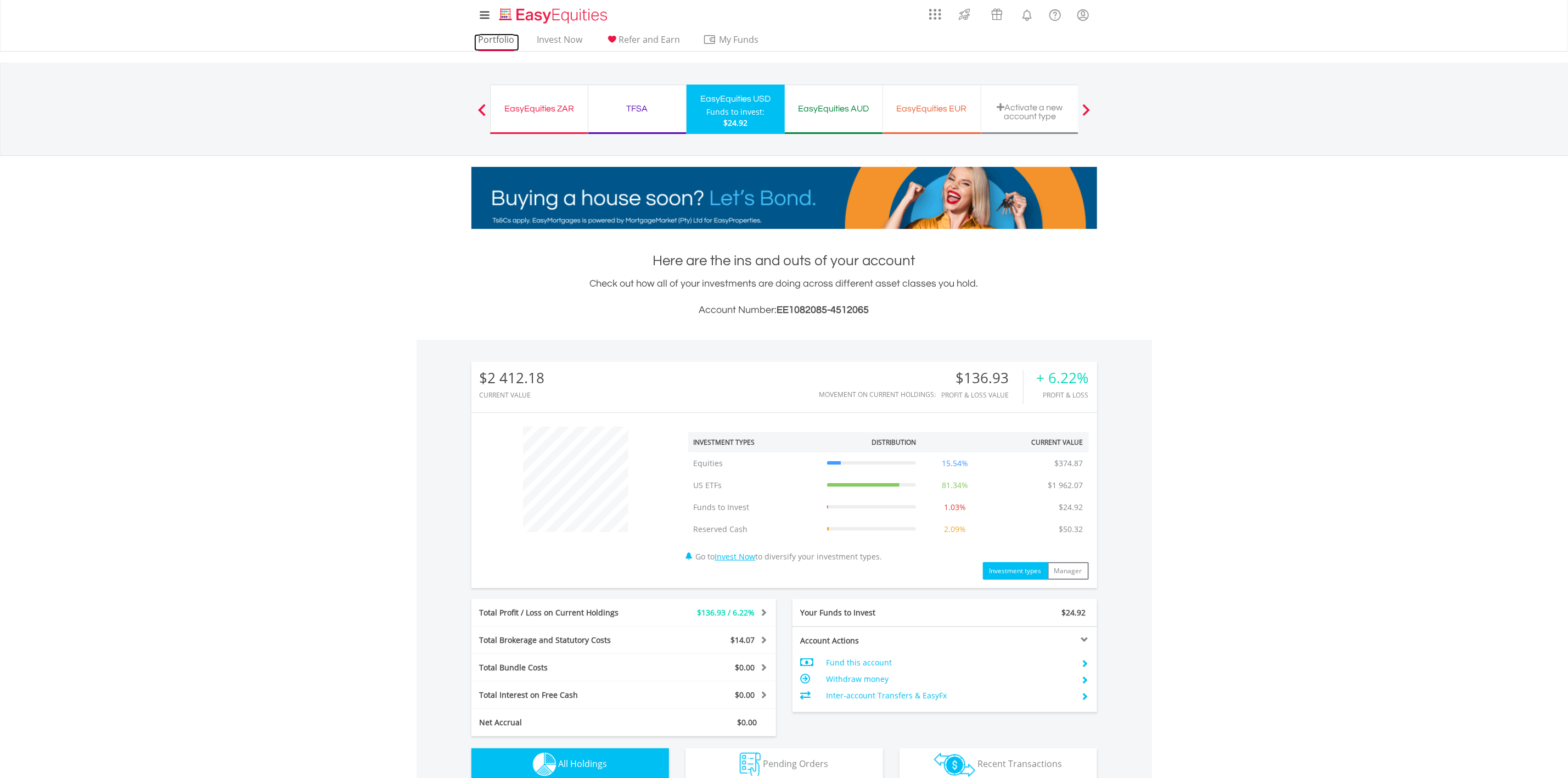
click at [499, 40] on link "Portfolio" at bounding box center [497, 43] width 45 height 17
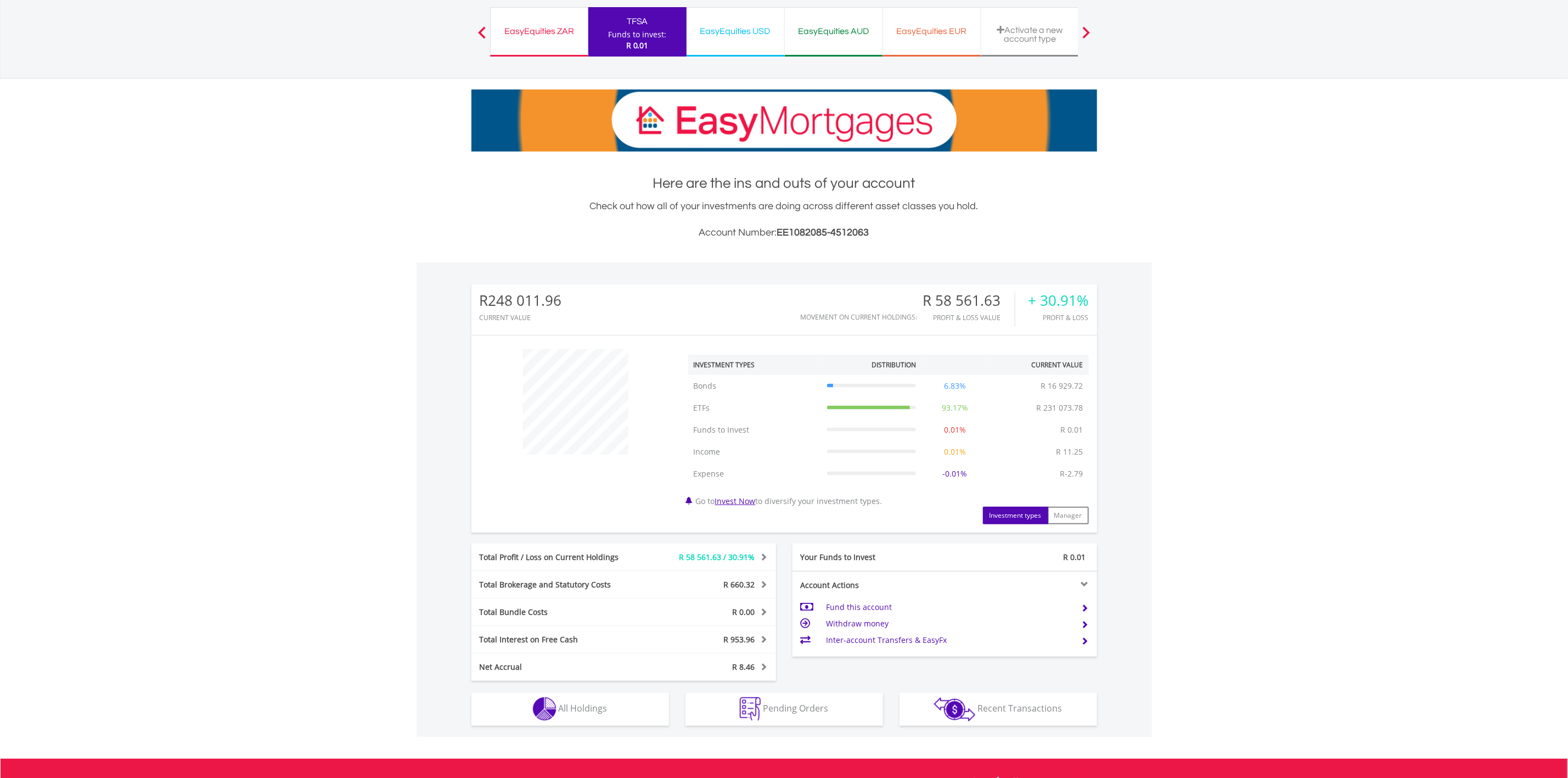
scroll to position [217, 0]
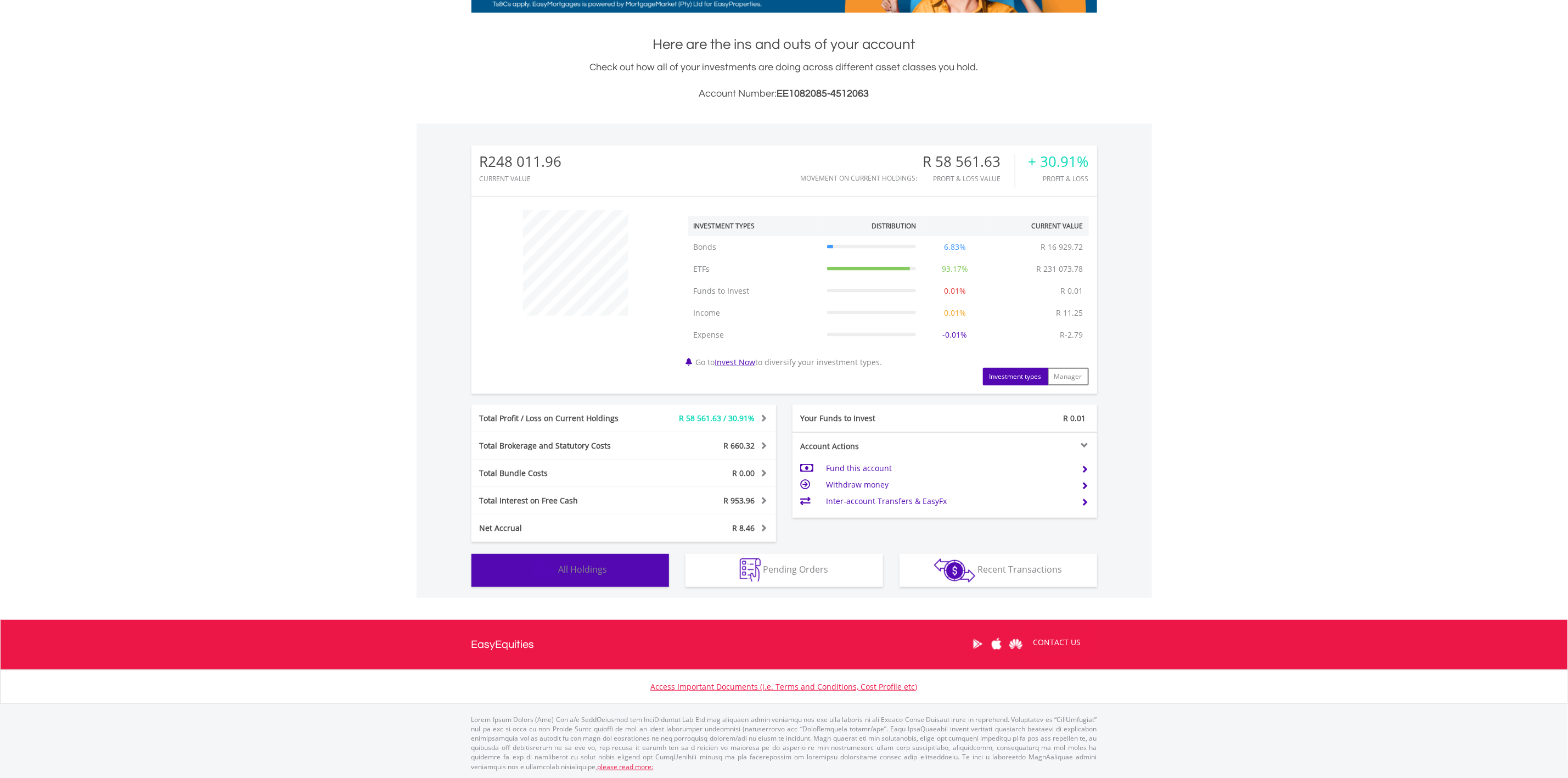
click at [613, 578] on button "Holdings All Holdings" at bounding box center [570, 571] width 197 height 33
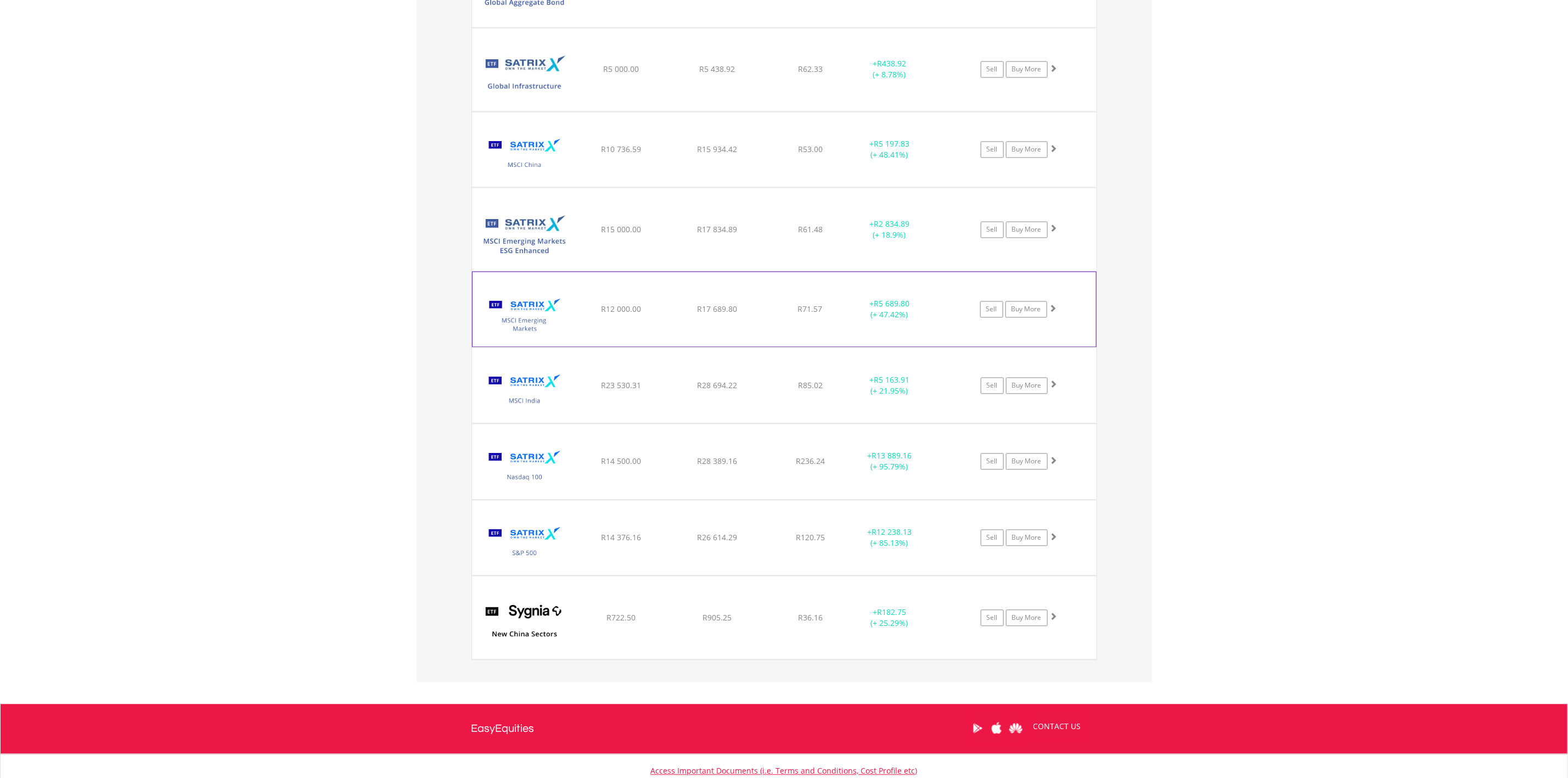
scroll to position [1671, 0]
